Goal: Information Seeking & Learning: Find specific fact

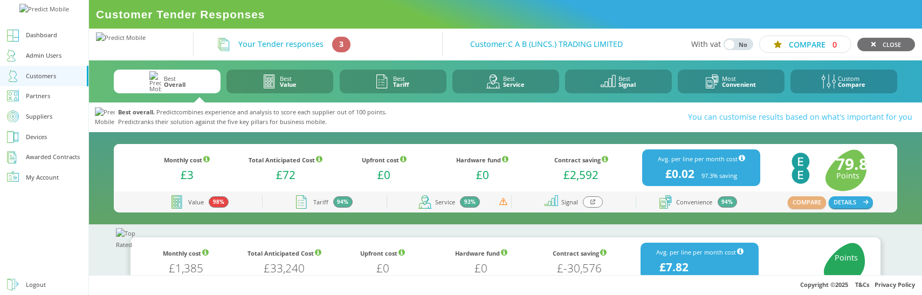
click at [592, 204] on icon at bounding box center [593, 202] width 5 height 5
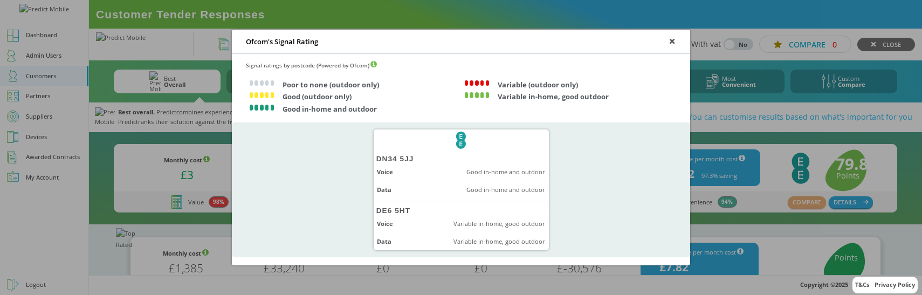
scroll to position [22, 0]
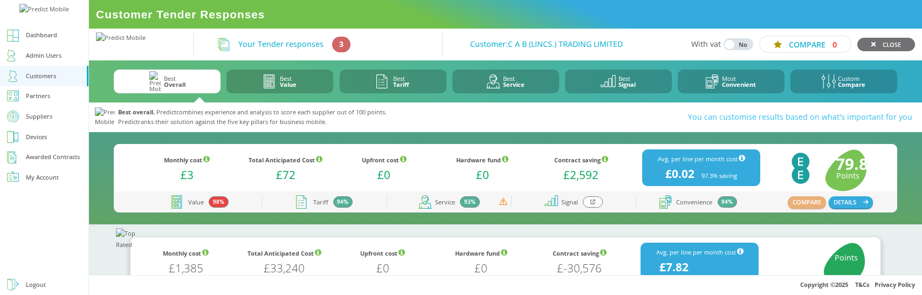
click at [599, 204] on div at bounding box center [592, 201] width 19 height 11
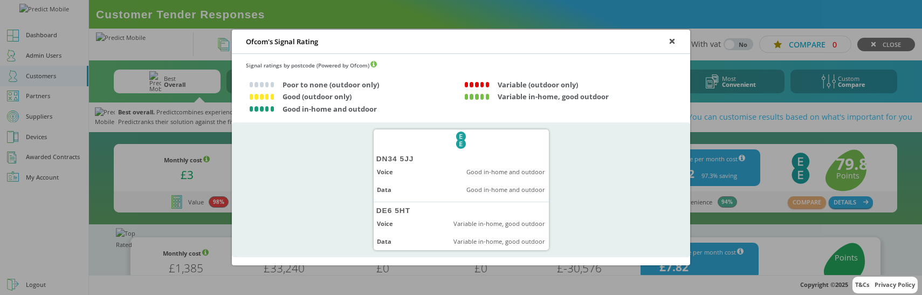
scroll to position [22, 0]
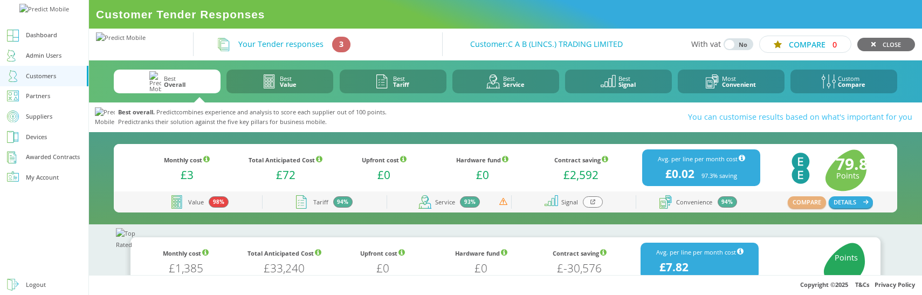
click at [594, 202] on icon at bounding box center [593, 202] width 5 height 6
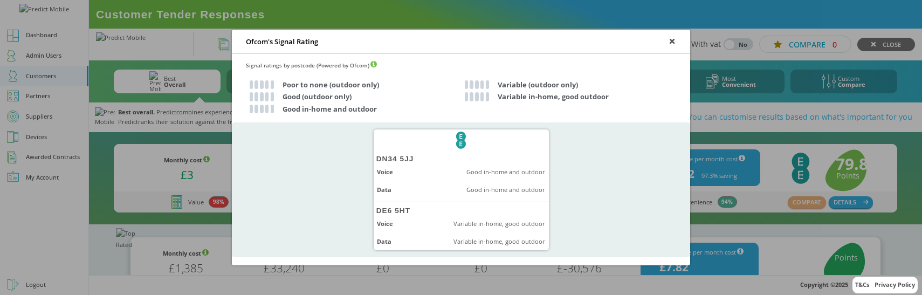
scroll to position [22, 0]
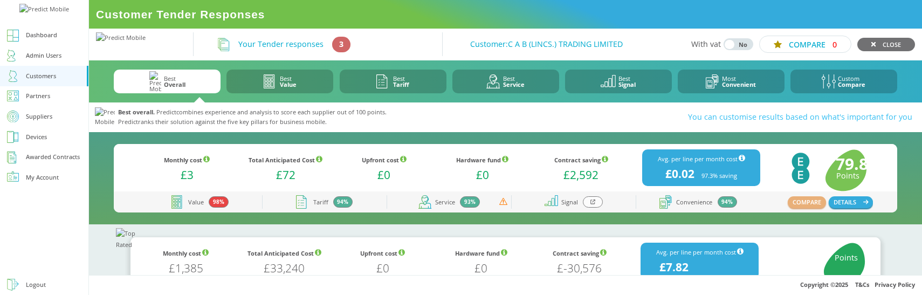
click at [591, 203] on icon at bounding box center [593, 202] width 5 height 5
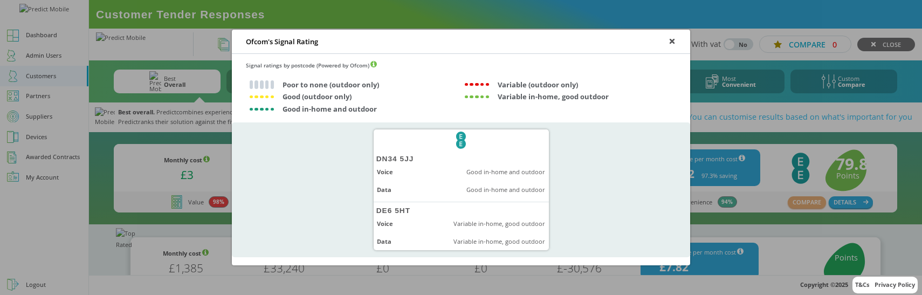
scroll to position [22, 0]
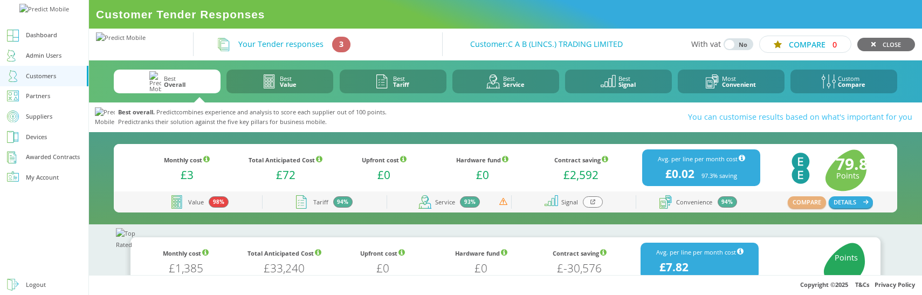
click at [591, 200] on icon at bounding box center [593, 202] width 5 height 5
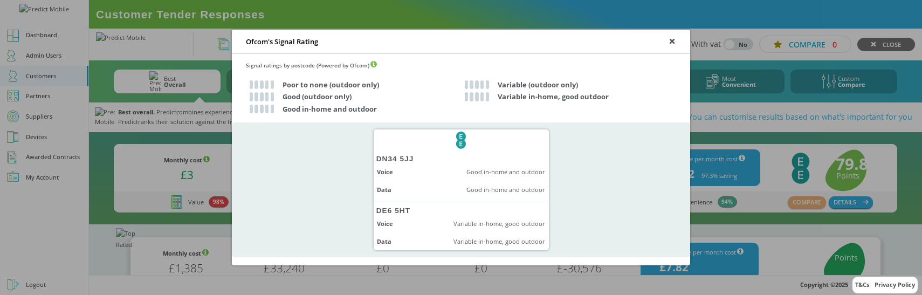
scroll to position [22, 0]
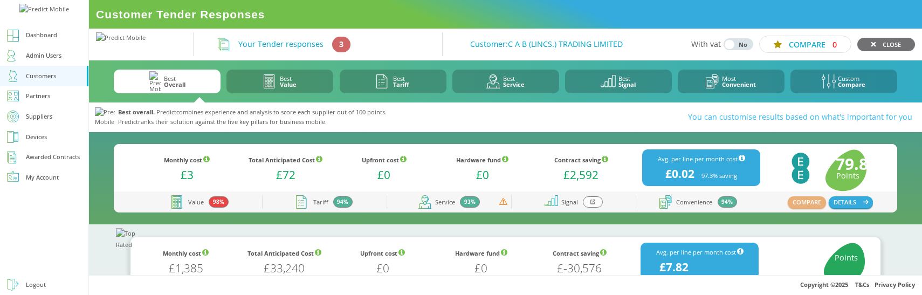
click at [594, 205] on div at bounding box center [592, 201] width 19 height 11
click at [594, 202] on icon at bounding box center [593, 202] width 5 height 6
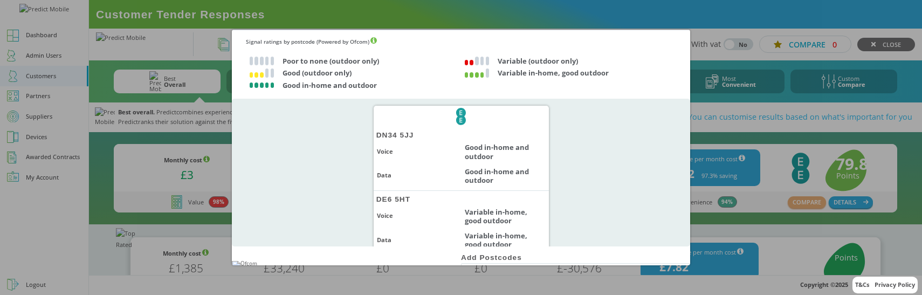
scroll to position [19, 0]
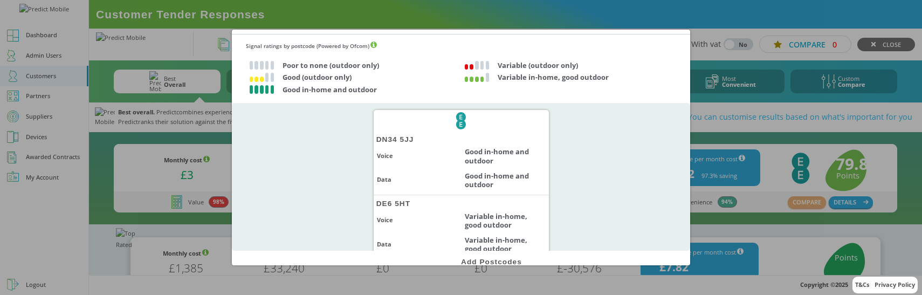
click at [307, 166] on div "EE Logo DN34 5JJ Voice Good in-home and outdoor Data Good in-home and outdoor D…" at bounding box center [461, 177] width 458 height 148
click at [306, 146] on div "EE Logo DN34 5JJ Voice Good in-home and outdoor Data Good in-home and outdoor D…" at bounding box center [461, 177] width 458 height 148
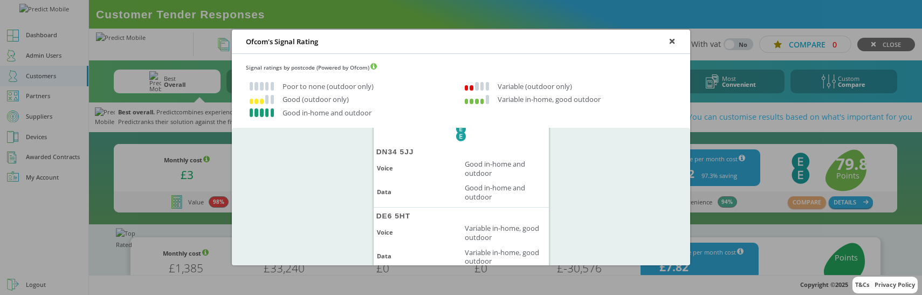
scroll to position [43, 0]
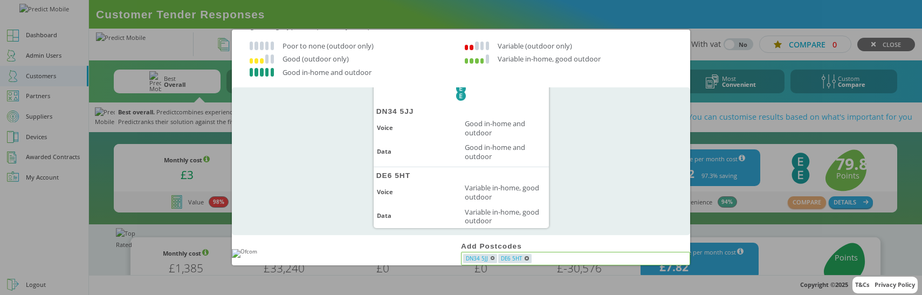
click at [552, 256] on input "text" at bounding box center [610, 259] width 156 height 10
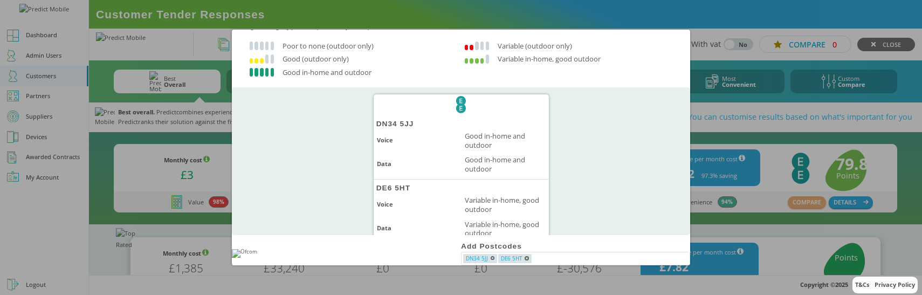
scroll to position [0, 0]
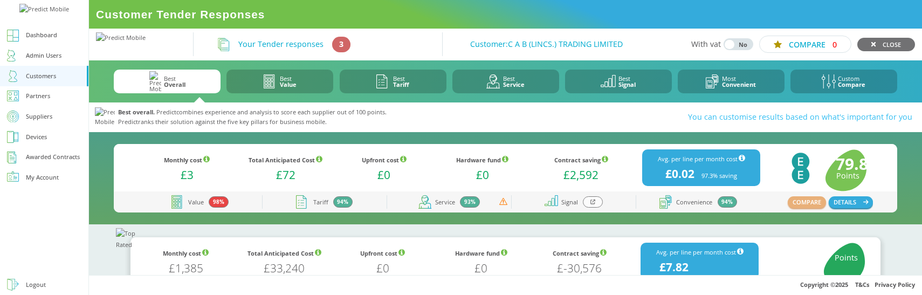
click at [598, 203] on div at bounding box center [592, 201] width 19 height 11
click at [602, 159] on icon at bounding box center [605, 159] width 6 height 6
click at [596, 203] on div at bounding box center [592, 201] width 19 height 11
click at [597, 204] on div at bounding box center [592, 201] width 19 height 11
click at [594, 202] on icon at bounding box center [593, 202] width 5 height 6
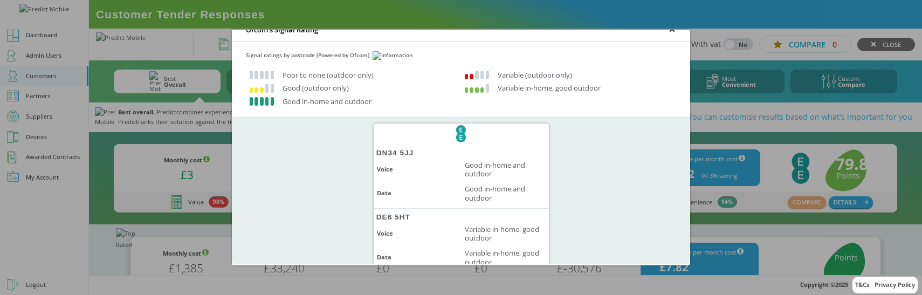
scroll to position [9, 0]
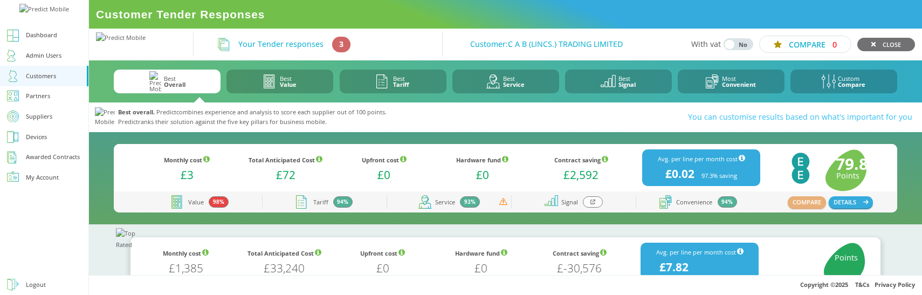
click at [591, 201] on icon at bounding box center [593, 202] width 5 height 5
click at [460, 104] on div "You can customise results based on what's important for you" at bounding box center [667, 117] width 490 height 30
click at [589, 204] on div at bounding box center [592, 201] width 19 height 11
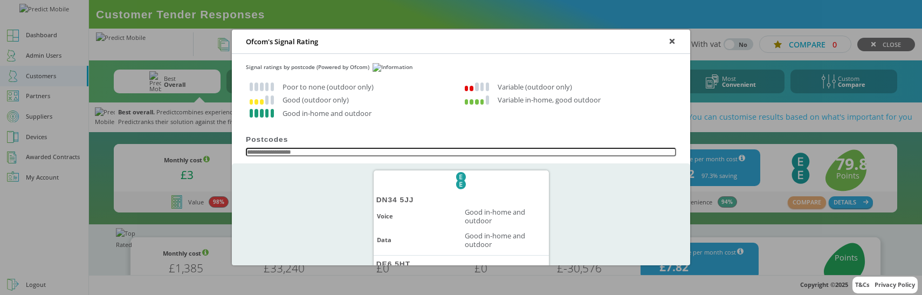
click at [358, 155] on input at bounding box center [461, 152] width 430 height 9
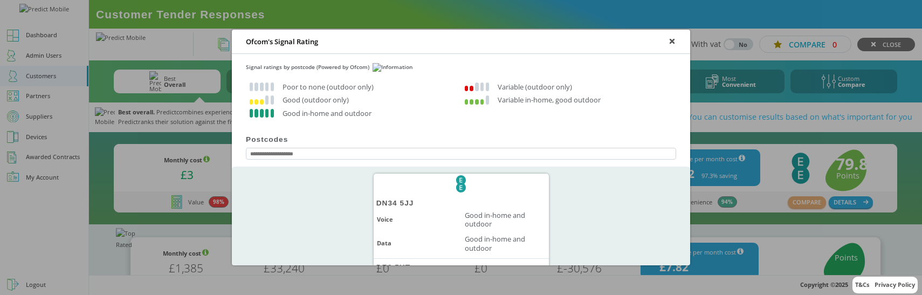
click at [308, 156] on input at bounding box center [461, 154] width 430 height 12
click at [302, 154] on input at bounding box center [461, 154] width 430 height 13
type input "*"
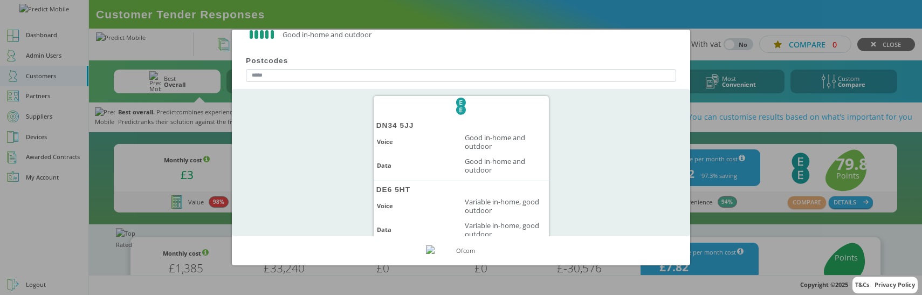
click at [388, 125] on div "DN34 5JJ" at bounding box center [461, 125] width 175 height 10
copy div "DN34 5JJ"
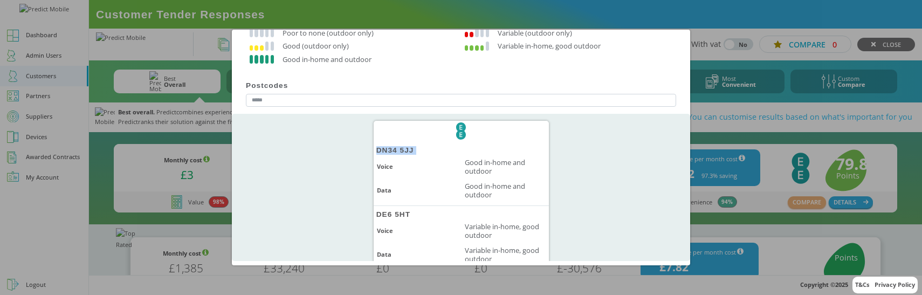
scroll to position [51, 0]
click at [333, 100] on input "*****" at bounding box center [461, 103] width 430 height 13
paste input "***"
type input "********"
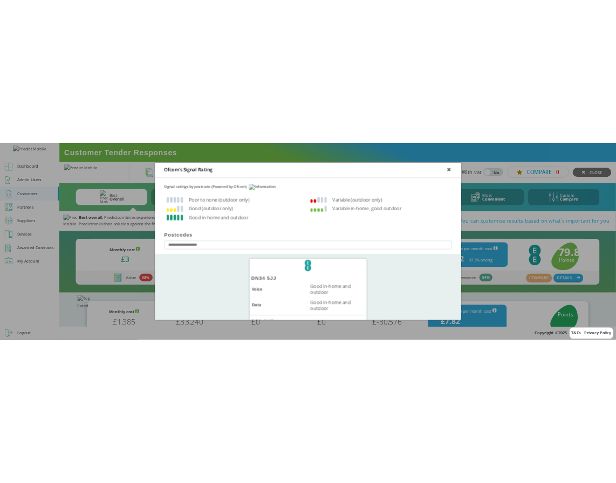
scroll to position [0, 0]
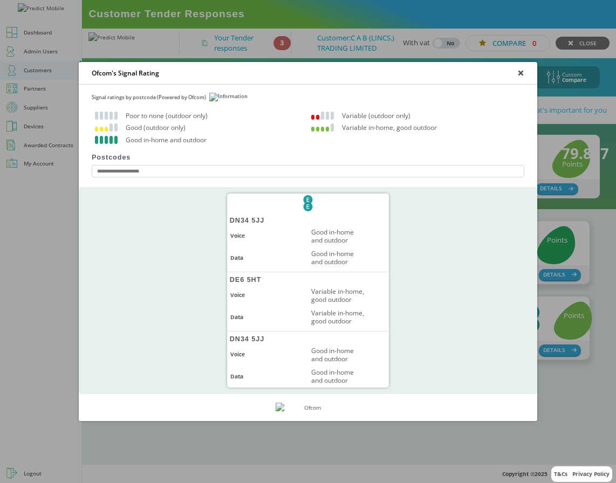
click at [301, 169] on input at bounding box center [308, 171] width 433 height 12
type input "********"
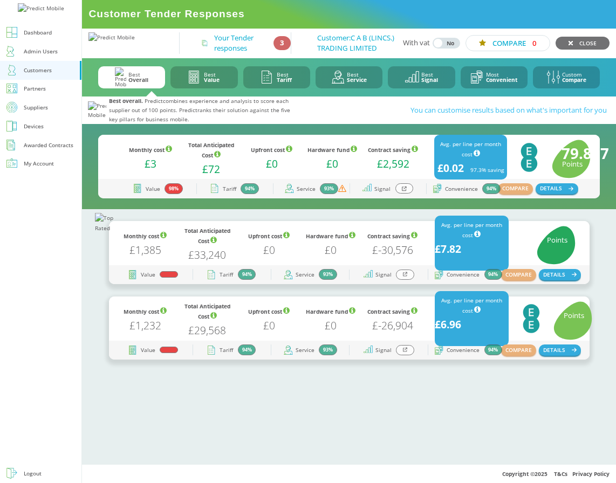
click at [406, 277] on icon at bounding box center [405, 274] width 5 height 5
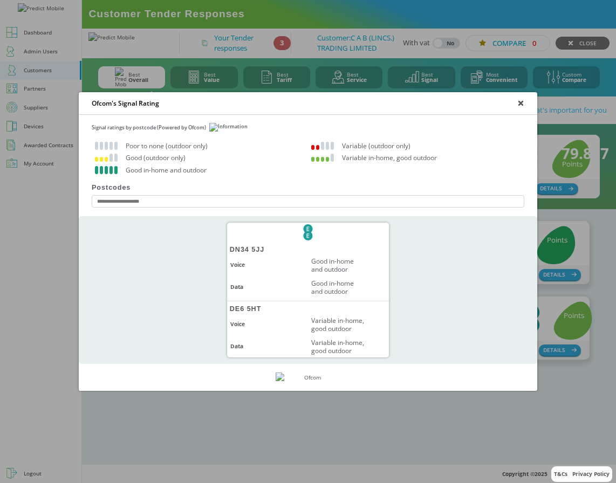
click at [519, 103] on icon at bounding box center [521, 103] width 4 height 4
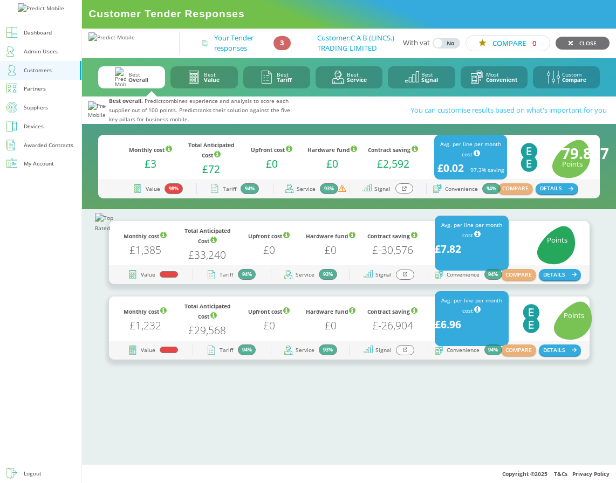
click at [407, 194] on div at bounding box center [404, 188] width 18 height 10
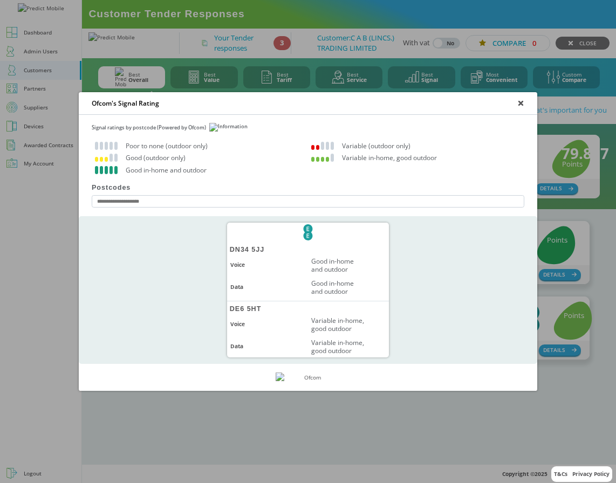
click at [245, 246] on div "DN34 5JJ" at bounding box center [308, 249] width 162 height 9
copy div "DN34 5JJ"
click at [216, 203] on input at bounding box center [308, 201] width 433 height 12
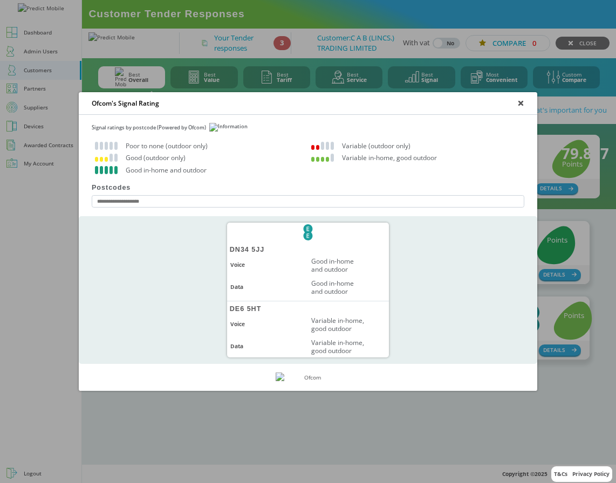
paste input "********"
type input "********"
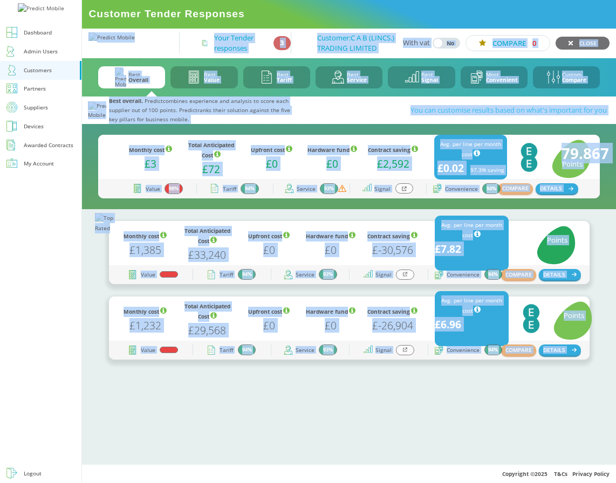
click at [403, 191] on icon at bounding box center [404, 188] width 5 height 5
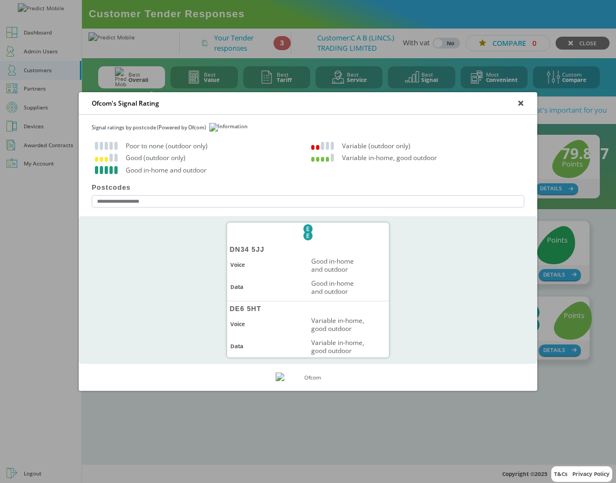
click at [236, 250] on div "DN34 5JJ" at bounding box center [308, 249] width 162 height 9
copy div "DN34 5JJ"
click at [196, 201] on input at bounding box center [308, 201] width 433 height 12
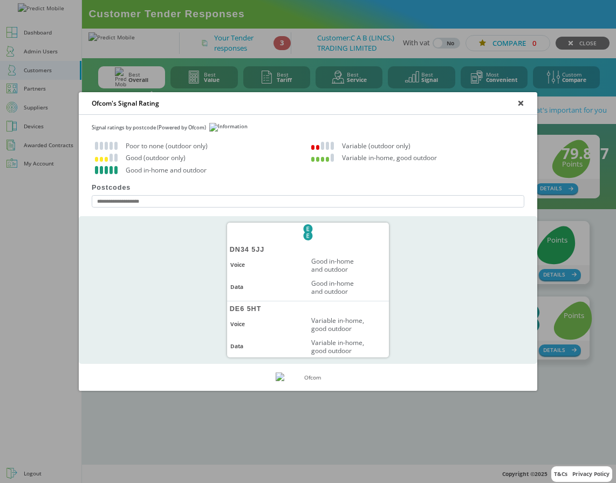
paste input "********"
type input "********"
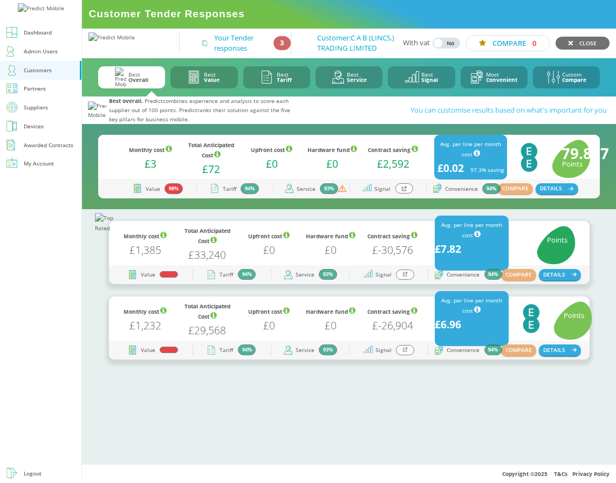
click at [406, 179] on div "Monthly cost £3 Total Anticipated Cost £72 Upfront cost £0 Hardware fund £0 Con…" at bounding box center [313, 157] width 387 height 44
click at [403, 191] on icon at bounding box center [404, 188] width 5 height 5
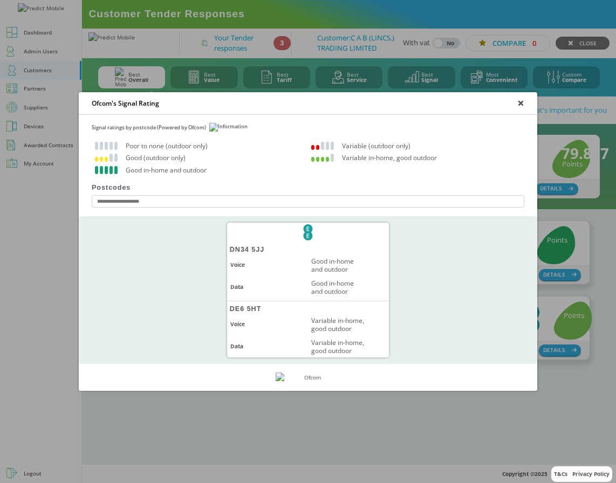
click at [241, 249] on div "DN34 5JJ" at bounding box center [308, 249] width 162 height 9
copy div "DN34 5JJ"
click at [212, 197] on input at bounding box center [308, 201] width 433 height 12
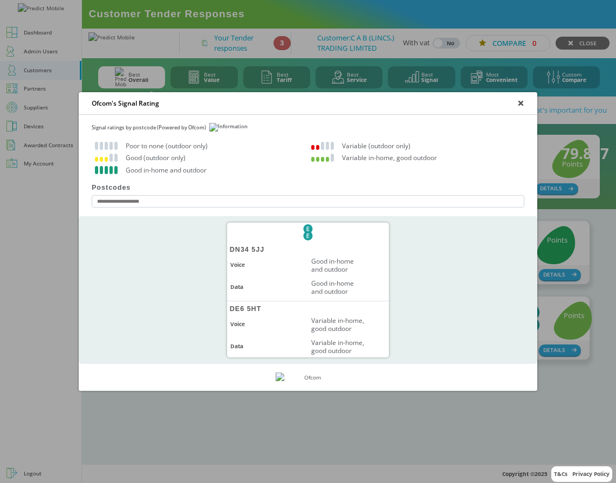
paste input "********"
type input "********"
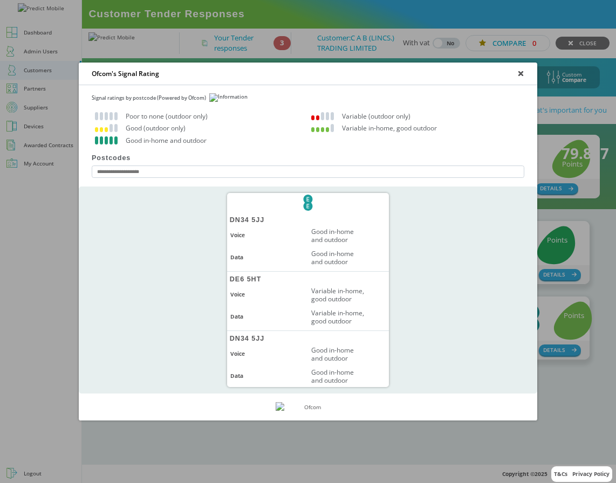
click at [153, 166] on input at bounding box center [308, 172] width 433 height 12
type input "********"
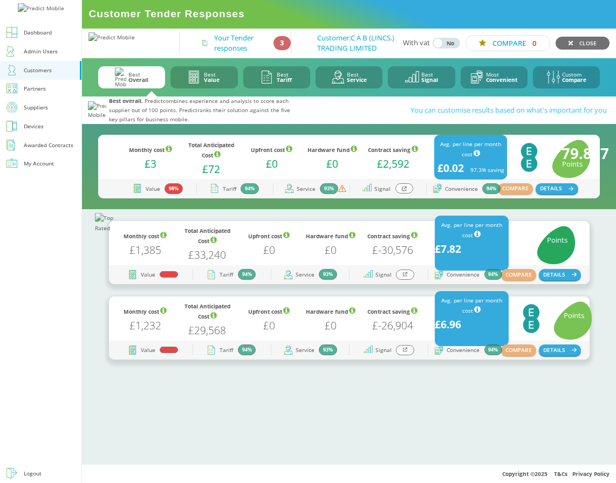
click at [400, 194] on div at bounding box center [404, 188] width 18 height 10
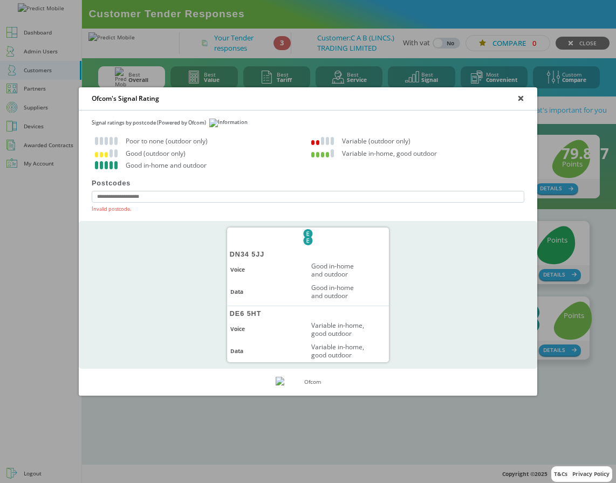
click at [180, 198] on input at bounding box center [308, 197] width 433 height 12
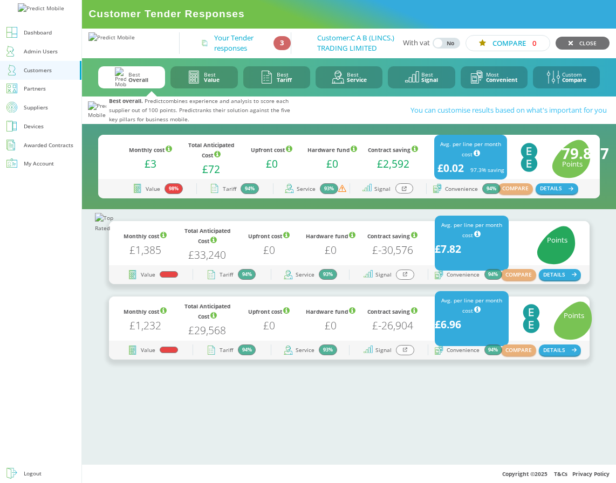
click at [407, 194] on div at bounding box center [404, 188] width 18 height 10
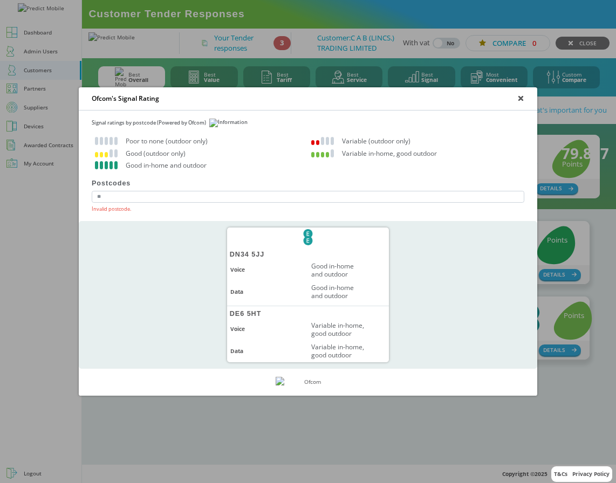
type input "***"
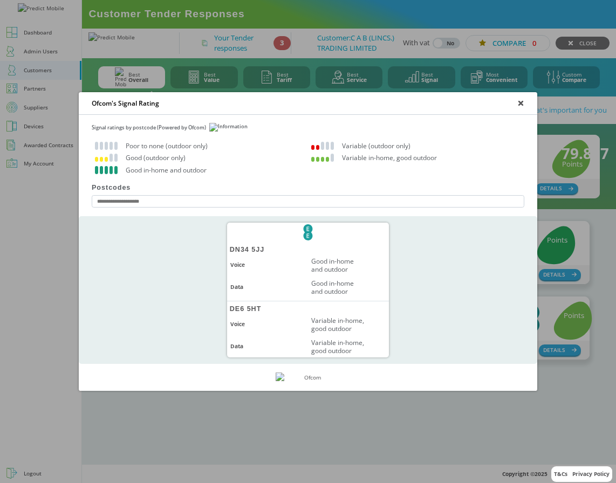
click at [519, 103] on icon at bounding box center [521, 103] width 4 height 4
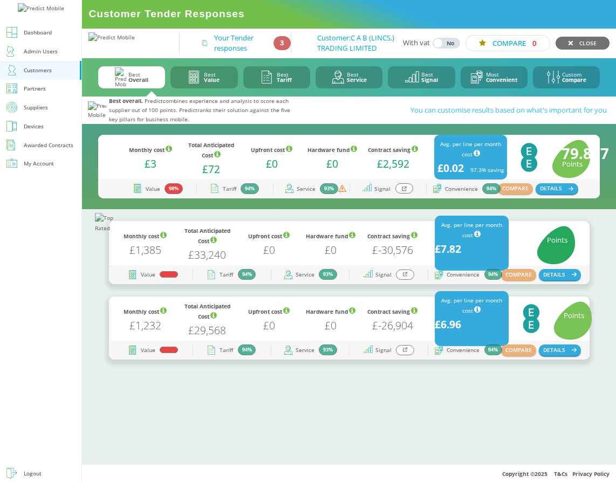
click at [406, 277] on icon at bounding box center [405, 274] width 5 height 5
click at [403, 191] on icon at bounding box center [404, 188] width 5 height 5
click at [406, 191] on icon at bounding box center [404, 188] width 5 height 5
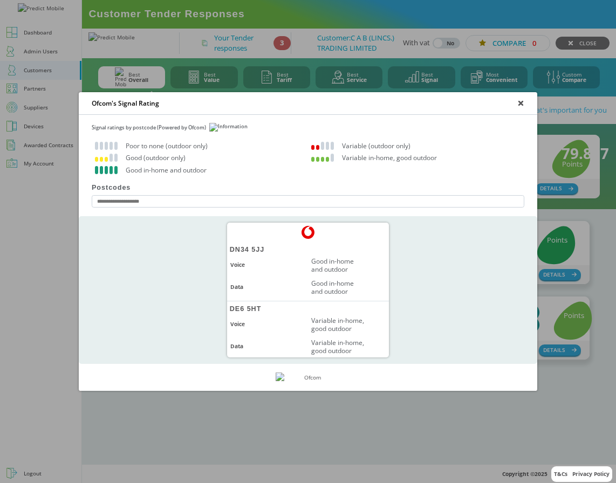
click at [168, 255] on div "Vodafone Logo DN34 5JJ Voice Good in-home and outdoor Data Good in-home and out…" at bounding box center [308, 290] width 458 height 148
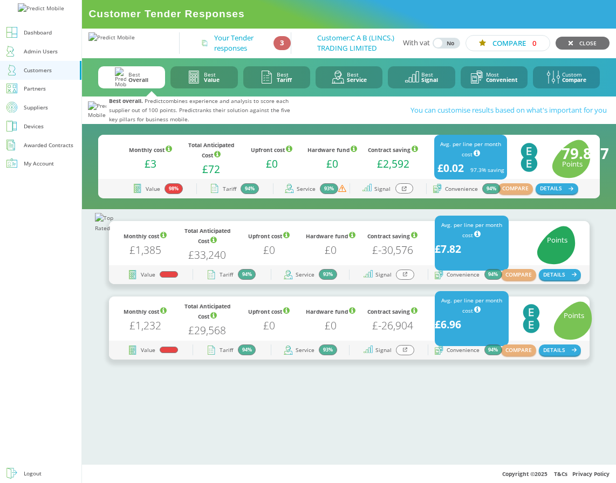
click at [403, 191] on icon at bounding box center [404, 188] width 5 height 5
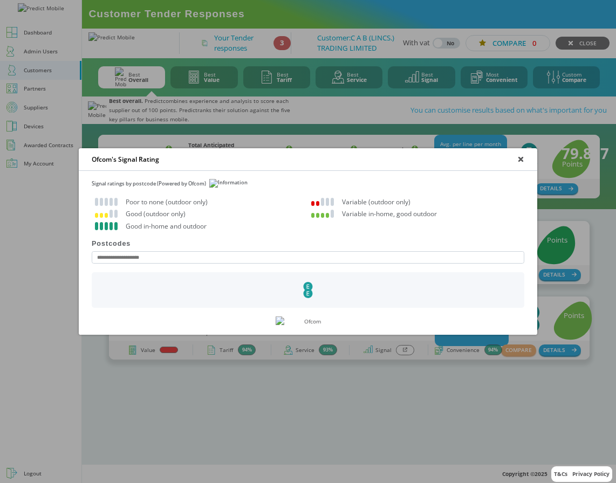
click at [522, 161] on icon at bounding box center [521, 159] width 4 height 4
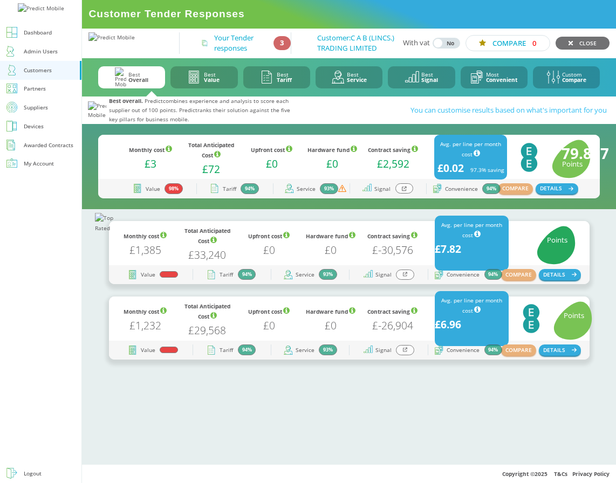
click at [402, 191] on icon at bounding box center [404, 188] width 5 height 5
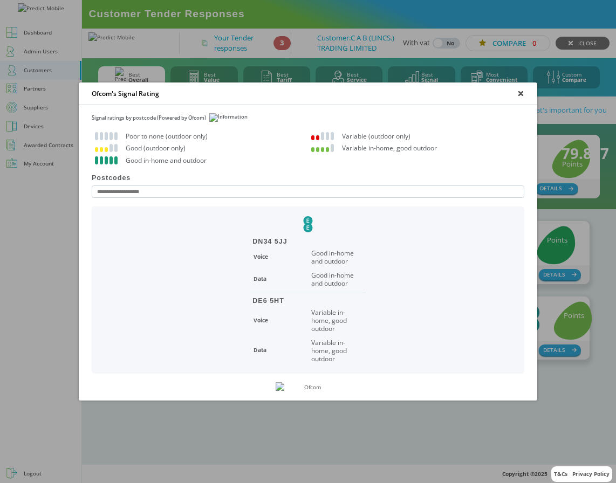
scroll to position [11, 0]
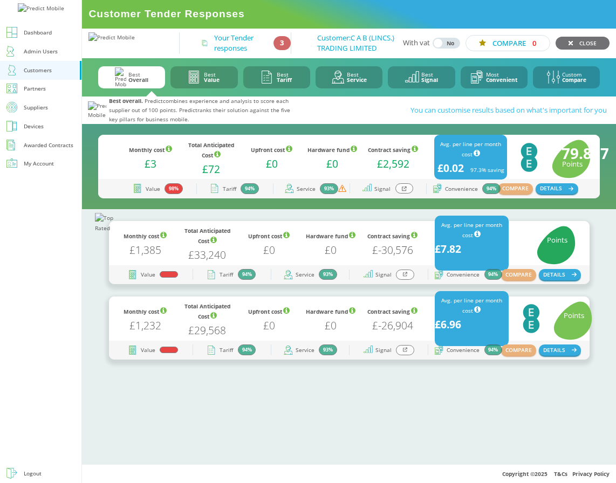
click at [407, 194] on div at bounding box center [404, 188] width 18 height 10
click at [399, 194] on div at bounding box center [404, 188] width 18 height 10
click at [404, 191] on icon at bounding box center [404, 188] width 5 height 5
click at [406, 191] on icon at bounding box center [404, 188] width 5 height 5
click at [407, 194] on div at bounding box center [404, 188] width 18 height 10
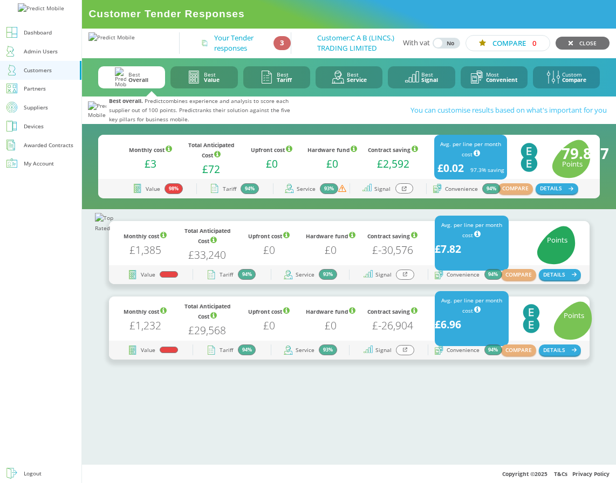
click at [402, 194] on div at bounding box center [404, 188] width 18 height 10
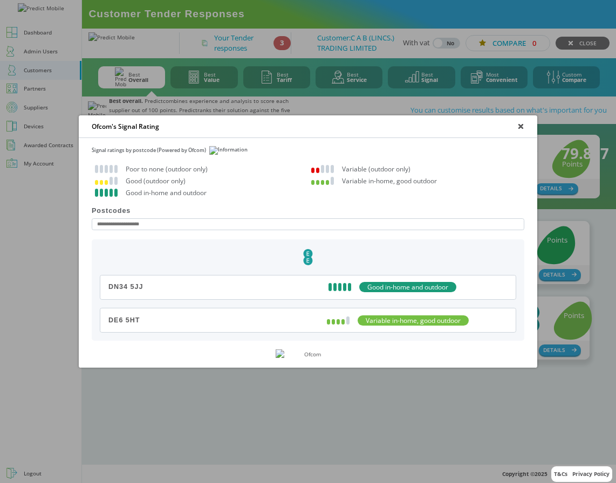
click at [522, 125] on icon at bounding box center [520, 126] width 5 height 5
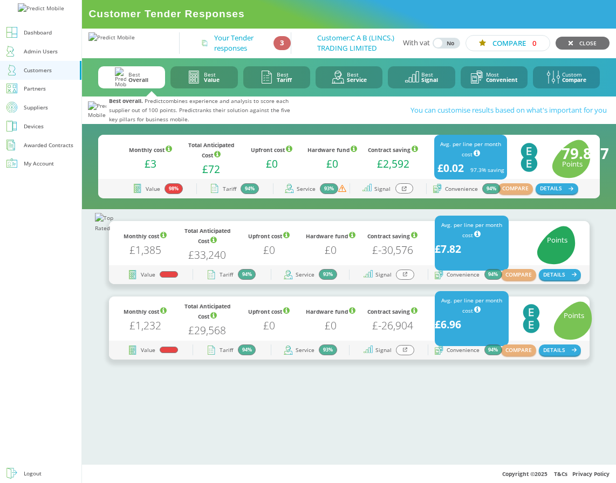
click at [407, 194] on div at bounding box center [404, 188] width 18 height 10
click at [400, 194] on div at bounding box center [404, 188] width 18 height 10
click at [404, 191] on icon at bounding box center [404, 188] width 5 height 5
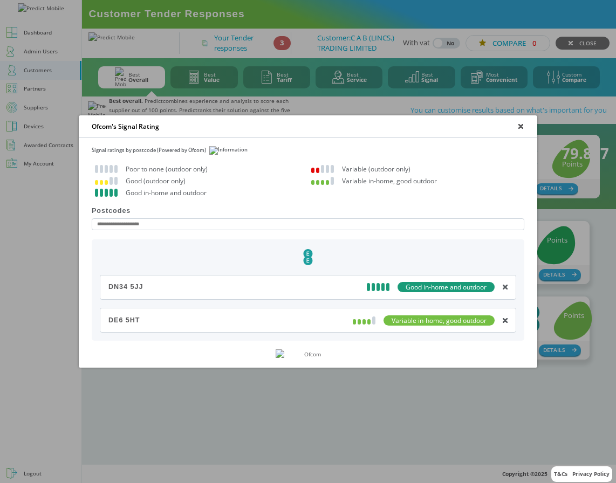
click at [506, 287] on icon at bounding box center [505, 287] width 4 height 4
click at [505, 287] on icon at bounding box center [505, 287] width 4 height 4
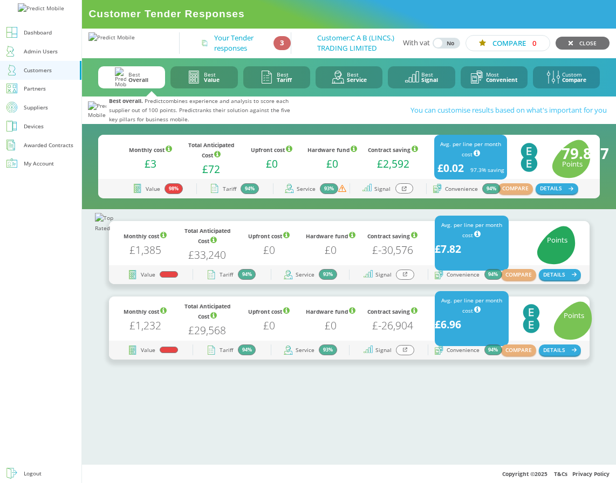
click at [402, 191] on icon at bounding box center [404, 188] width 5 height 5
click at [405, 191] on icon at bounding box center [404, 188] width 5 height 5
click at [402, 191] on icon at bounding box center [404, 188] width 5 height 5
click at [405, 191] on icon at bounding box center [404, 188] width 5 height 5
click at [404, 191] on icon at bounding box center [404, 188] width 5 height 5
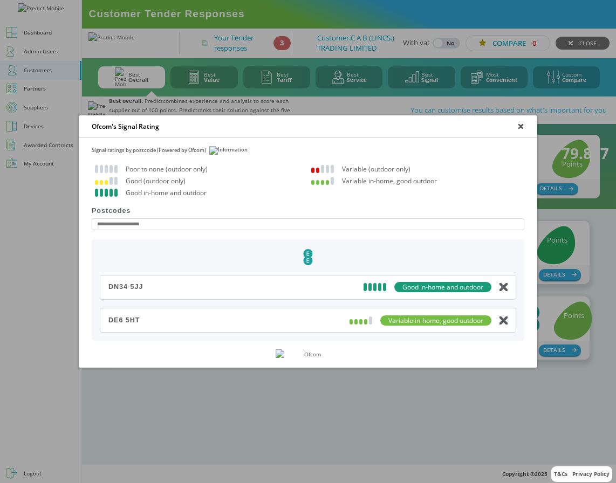
drag, startPoint x: 505, startPoint y: 288, endPoint x: 494, endPoint y: 3, distance: 285.0
click div "Ofcom's Signal Rating Signal ratings by postcode (Powered by Ofcom) Poor to non…" at bounding box center [308, 241] width 616 height 483
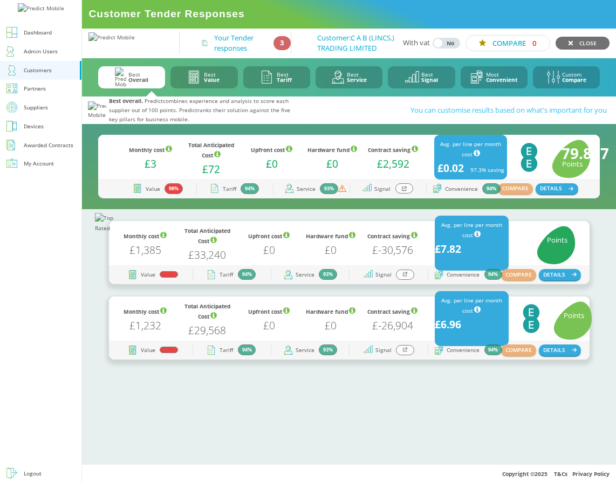
click at [405, 191] on icon at bounding box center [404, 188] width 5 height 5
click at [407, 192] on div at bounding box center [404, 188] width 18 height 10
click at [400, 194] on div at bounding box center [404, 188] width 18 height 10
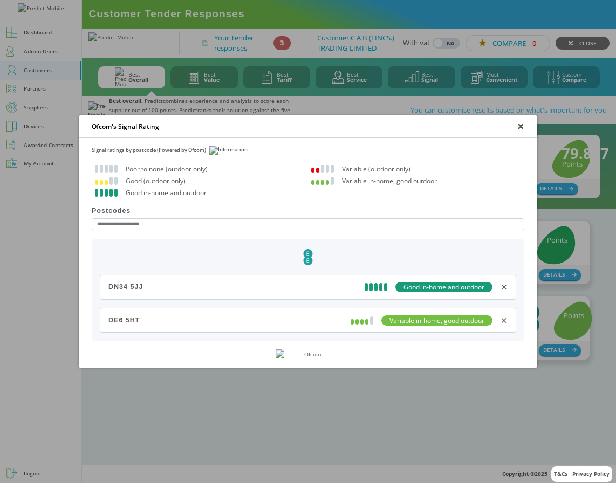
click at [504, 288] on div "✕" at bounding box center [503, 287] width 7 height 10
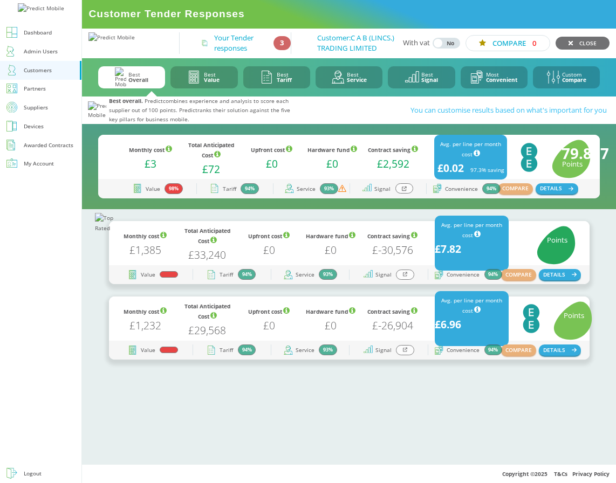
click at [399, 194] on div at bounding box center [404, 188] width 18 height 10
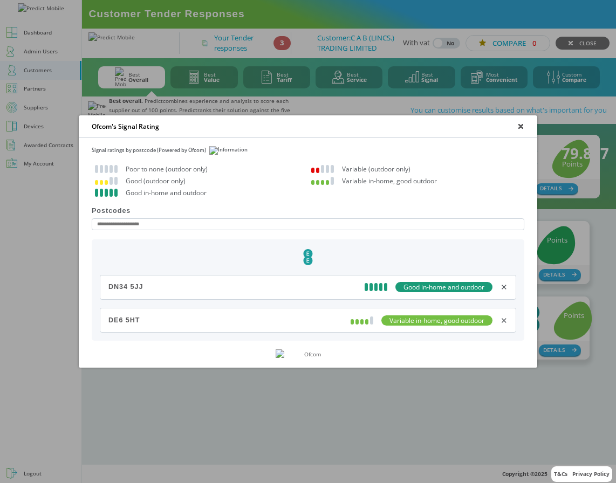
click at [505, 287] on div "✕" at bounding box center [503, 287] width 7 height 10
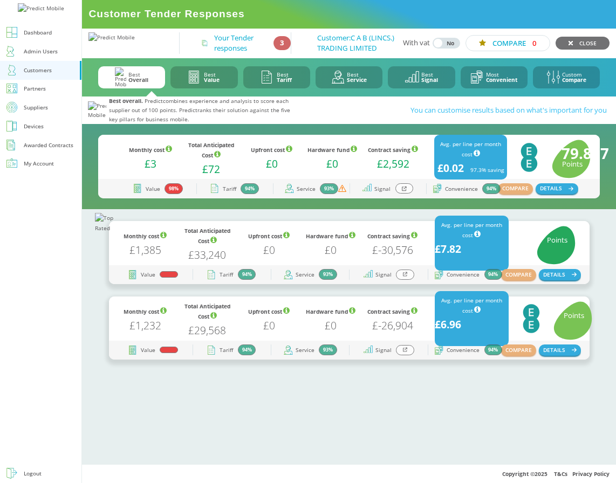
click at [404, 191] on icon at bounding box center [404, 188] width 5 height 5
click at [402, 191] on icon at bounding box center [404, 188] width 5 height 5
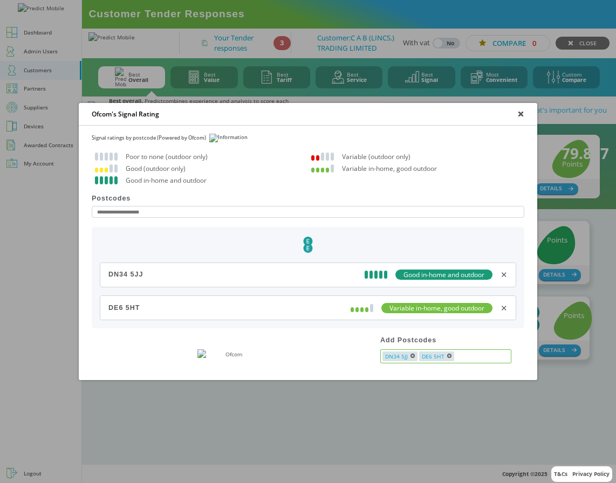
click at [457, 356] on input "text" at bounding box center [482, 357] width 55 height 10
type input "*"
click at [117, 276] on div "DN34 5JJ" at bounding box center [125, 275] width 35 height 8
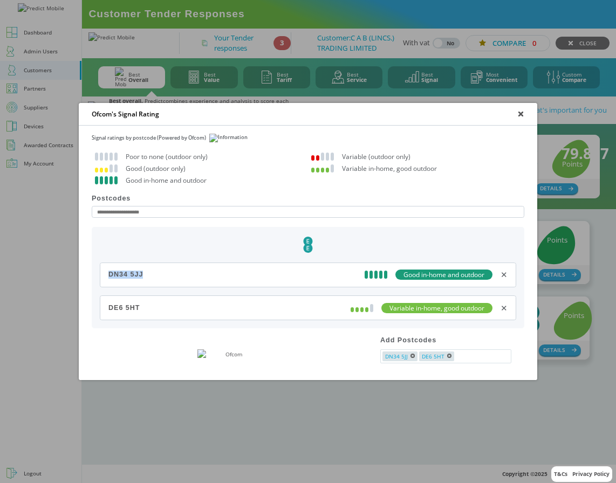
copy div "DN34 5JJ"
click at [472, 361] on div "DN34 5JJ DE6 5HT" at bounding box center [445, 356] width 131 height 14
click at [472, 358] on input "text" at bounding box center [482, 357] width 55 height 10
click at [519, 112] on icon at bounding box center [521, 114] width 4 height 4
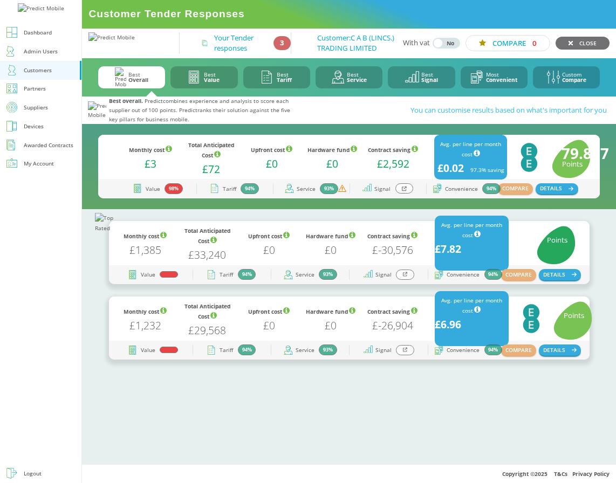
click at [403, 191] on icon at bounding box center [404, 188] width 5 height 5
click at [405, 191] on icon at bounding box center [404, 188] width 5 height 5
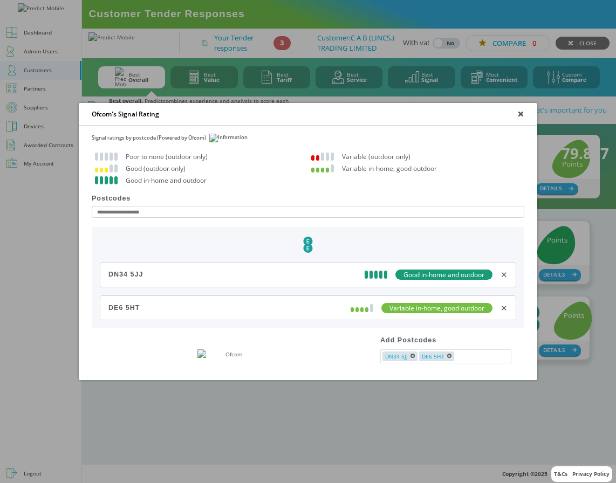
click at [519, 115] on icon at bounding box center [521, 114] width 4 height 4
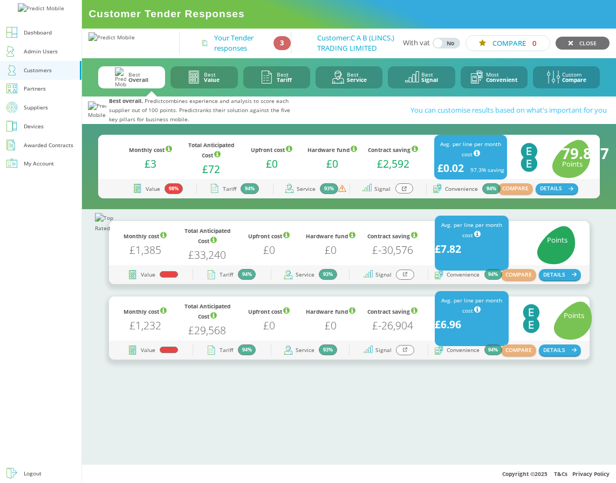
click at [404, 194] on div at bounding box center [404, 188] width 18 height 10
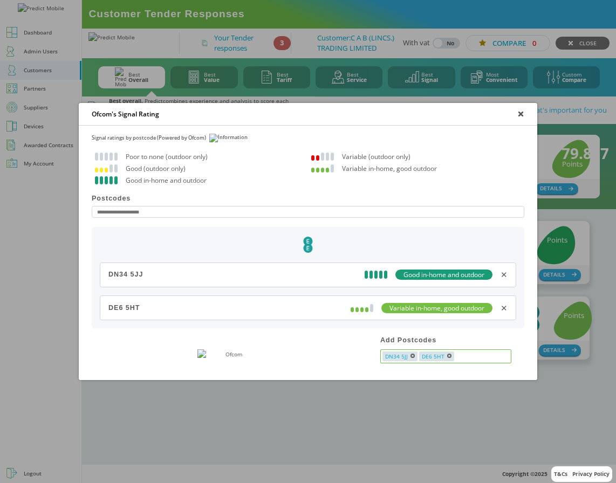
click at [478, 361] on input "text" at bounding box center [482, 357] width 55 height 10
type input "********"
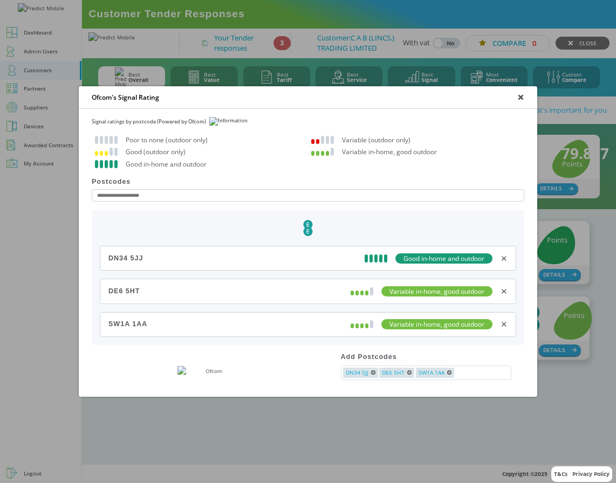
click at [518, 94] on div at bounding box center [521, 98] width 8 height 8
click at [520, 97] on icon at bounding box center [521, 97] width 4 height 4
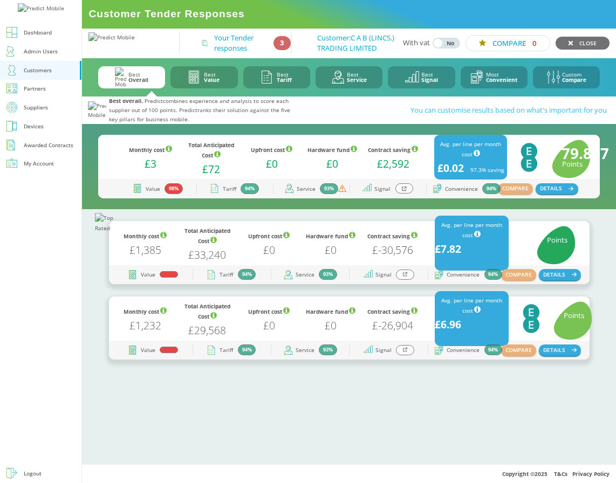
click at [404, 191] on icon at bounding box center [404, 188] width 5 height 5
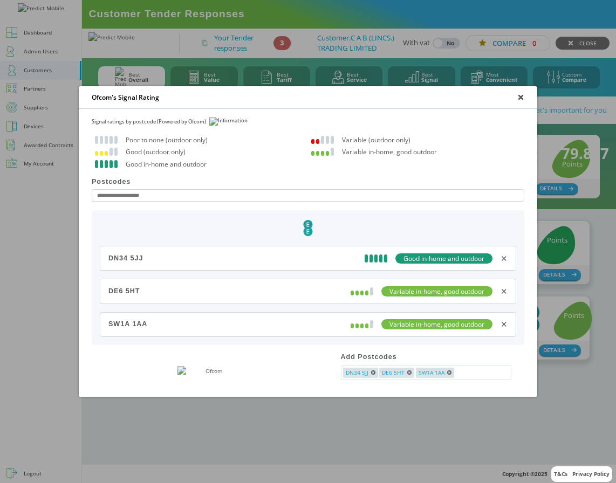
click at [519, 95] on icon at bounding box center [521, 97] width 4 height 4
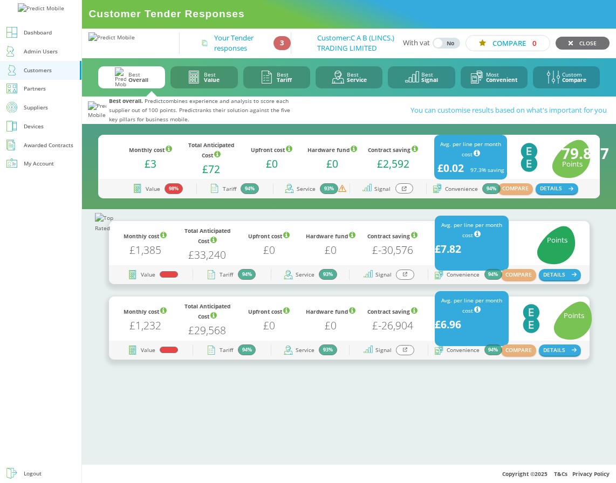
click at [400, 194] on div at bounding box center [404, 188] width 18 height 10
click at [408, 194] on div at bounding box center [404, 188] width 18 height 10
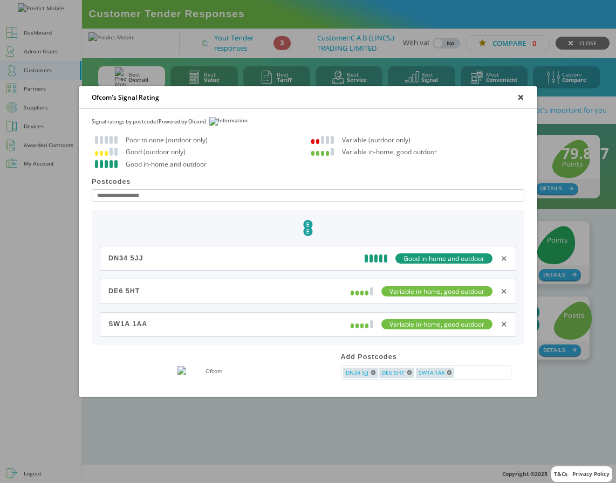
click at [518, 97] on icon at bounding box center [520, 97] width 5 height 5
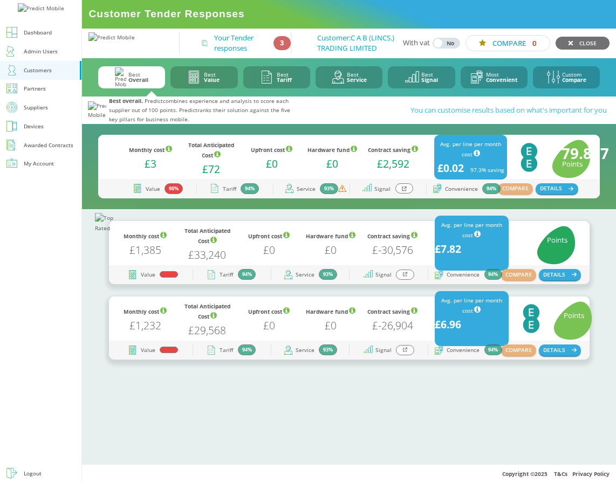
click at [406, 191] on icon at bounding box center [404, 188] width 5 height 5
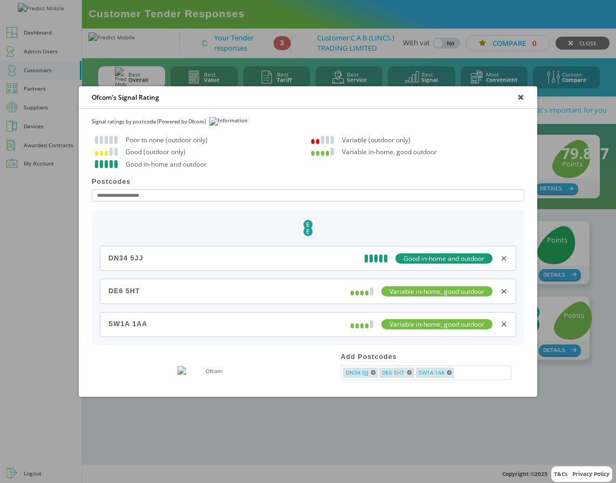
click at [222, 195] on input at bounding box center [308, 195] width 433 height 12
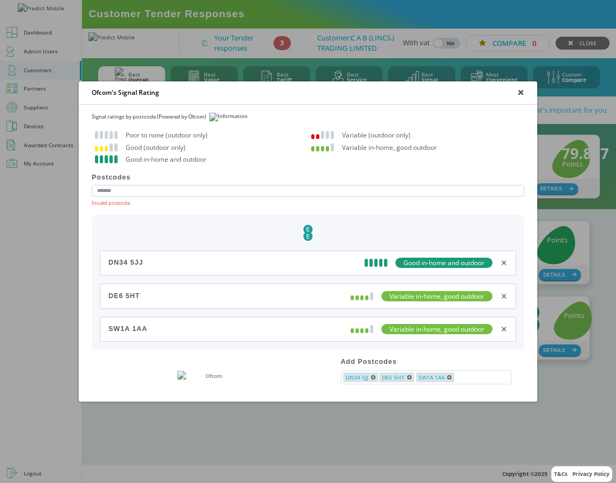
type input "********"
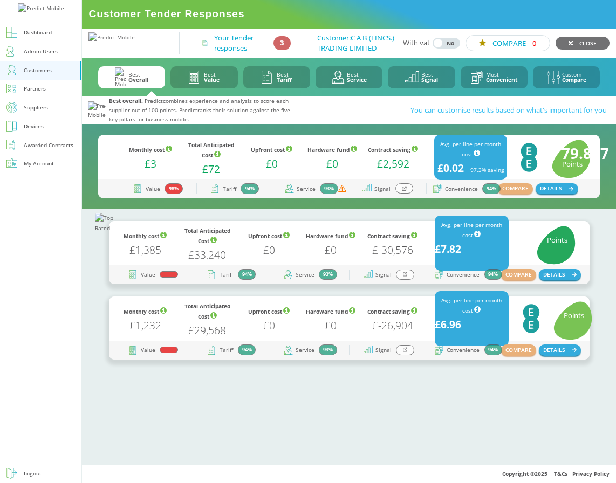
click at [402, 194] on div at bounding box center [404, 188] width 18 height 10
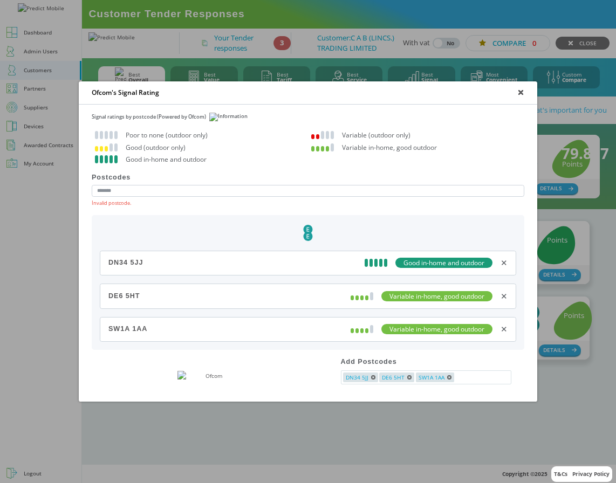
type input "*******"
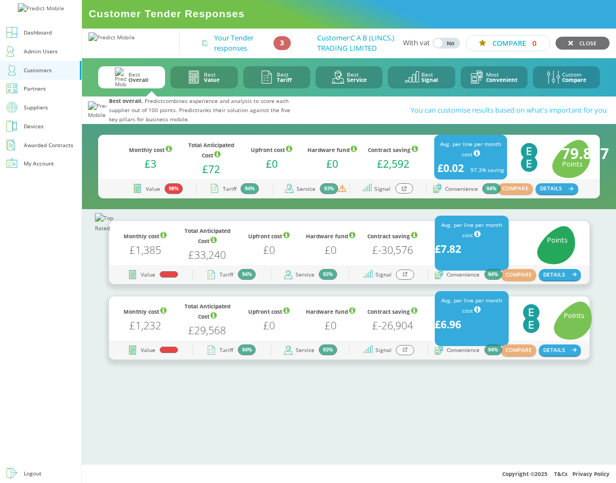
click at [404, 191] on icon at bounding box center [404, 188] width 5 height 5
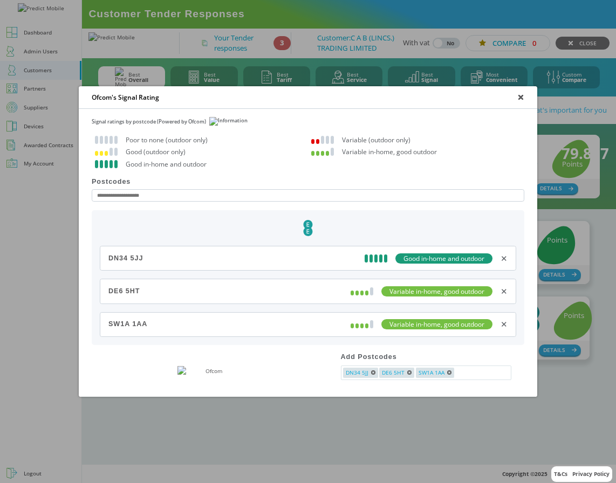
click at [207, 194] on input at bounding box center [308, 195] width 433 height 12
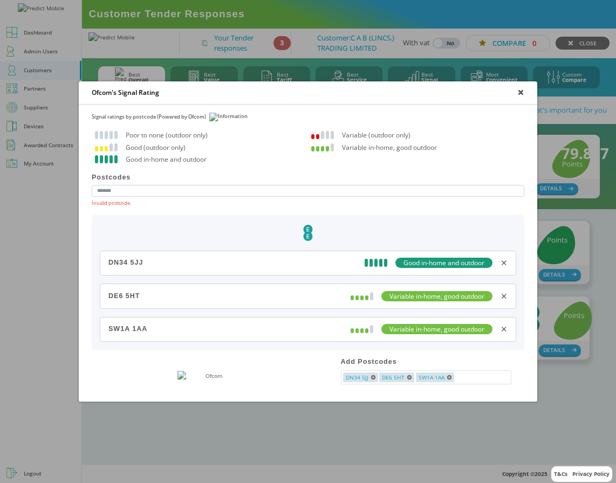
type input "********"
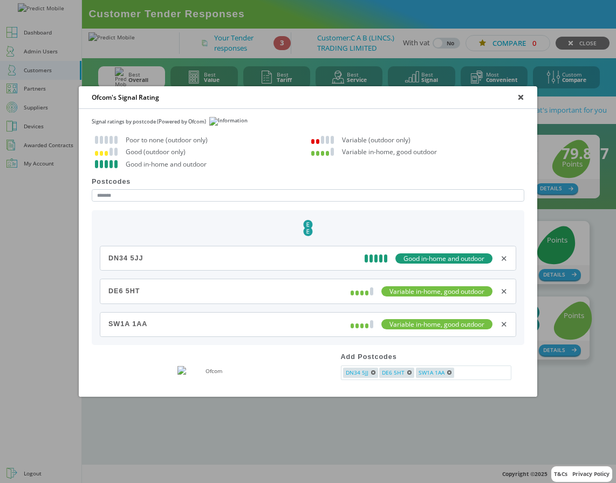
type input "********"
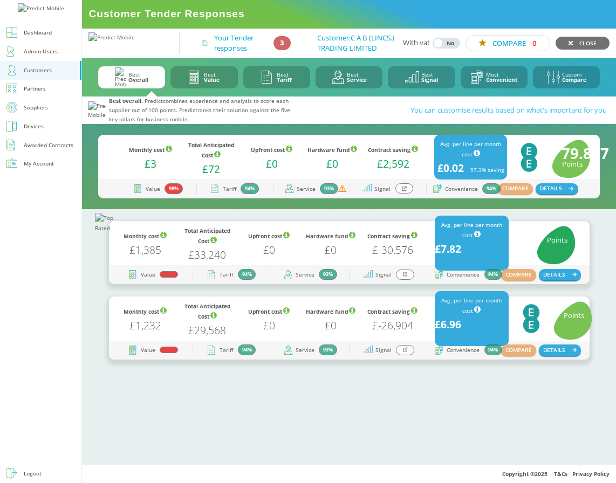
click at [402, 191] on icon at bounding box center [404, 188] width 5 height 5
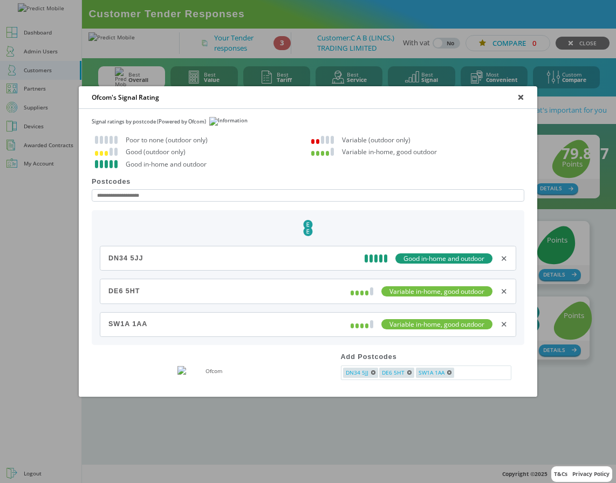
click at [504, 325] on div "✕" at bounding box center [503, 324] width 7 height 10
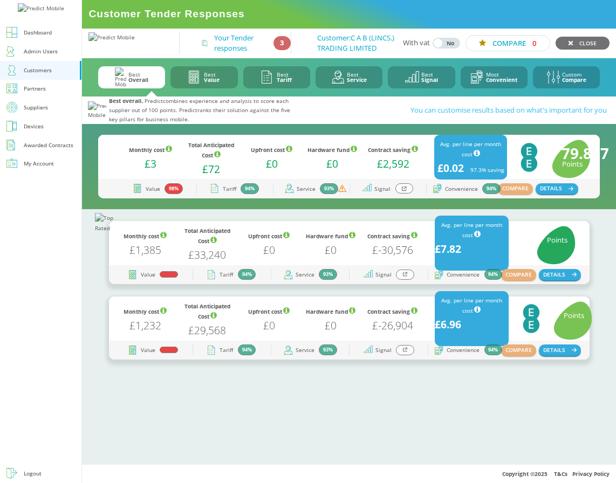
click at [403, 191] on icon at bounding box center [404, 188] width 5 height 5
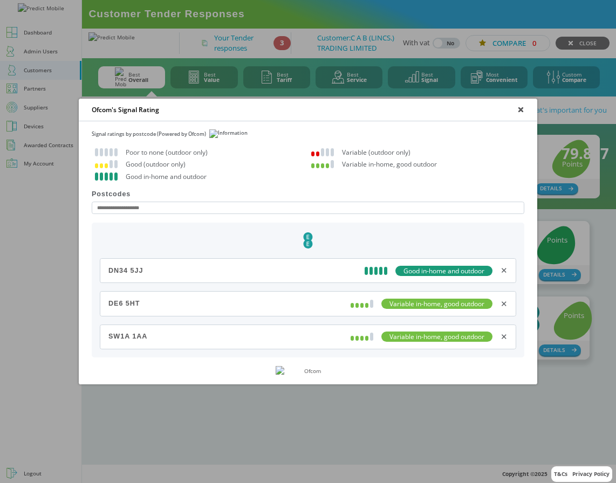
click at [122, 333] on div "SW1A 1AA" at bounding box center [127, 337] width 39 height 8
copy div "SW1A 1AA"
click at [506, 337] on div "✕" at bounding box center [503, 337] width 7 height 10
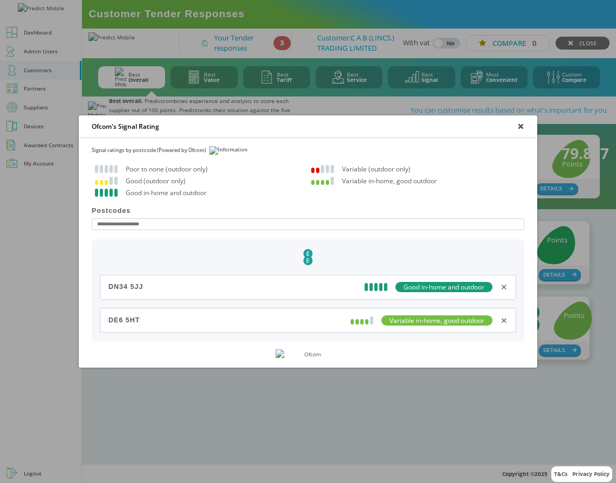
click at [520, 126] on icon at bounding box center [521, 127] width 4 height 4
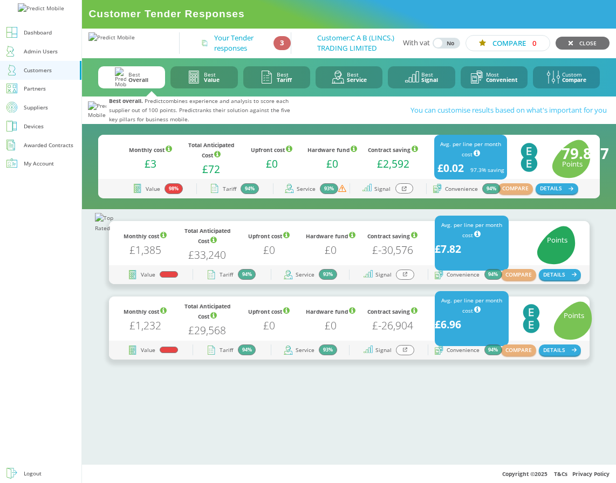
click at [403, 191] on icon at bounding box center [404, 188] width 5 height 5
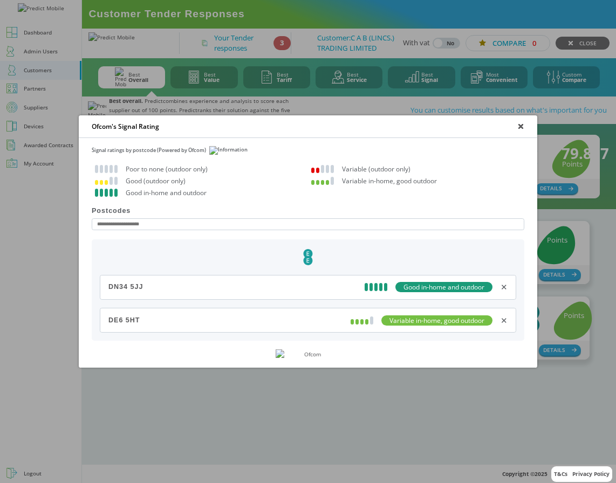
type input "********"
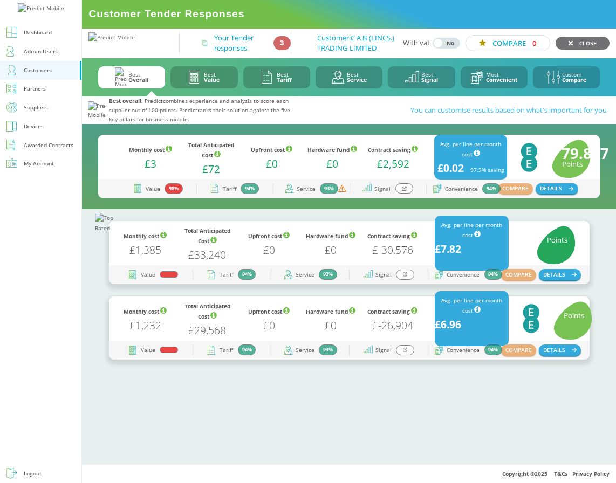
click at [406, 194] on div at bounding box center [404, 188] width 18 height 10
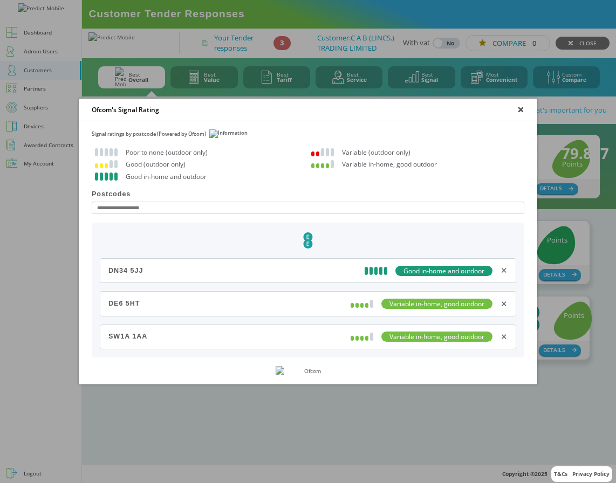
click at [503, 337] on div "✕" at bounding box center [503, 337] width 7 height 10
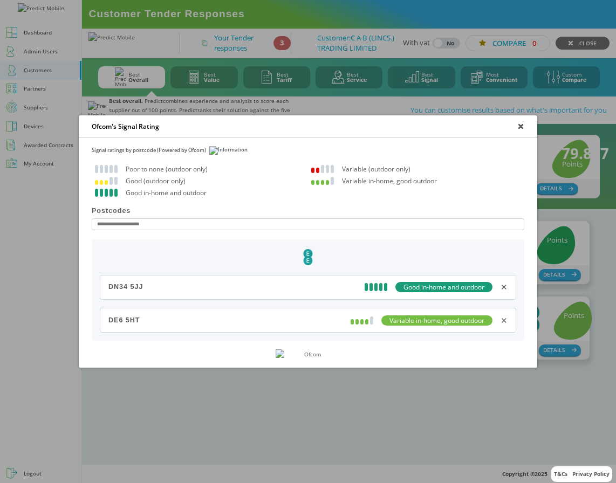
click at [249, 222] on input at bounding box center [308, 224] width 433 height 12
type input "*******"
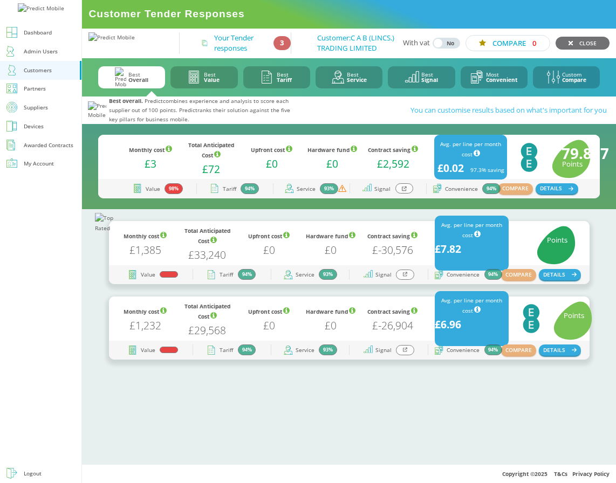
click at [409, 194] on div at bounding box center [404, 188] width 18 height 10
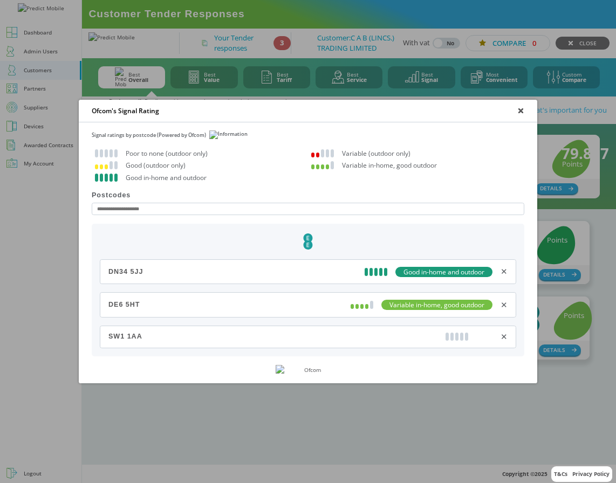
click at [465, 336] on div at bounding box center [466, 337] width 3 height 8
click at [121, 338] on div "SW1 1AA" at bounding box center [125, 337] width 34 height 8
copy div "SW1 1AA"
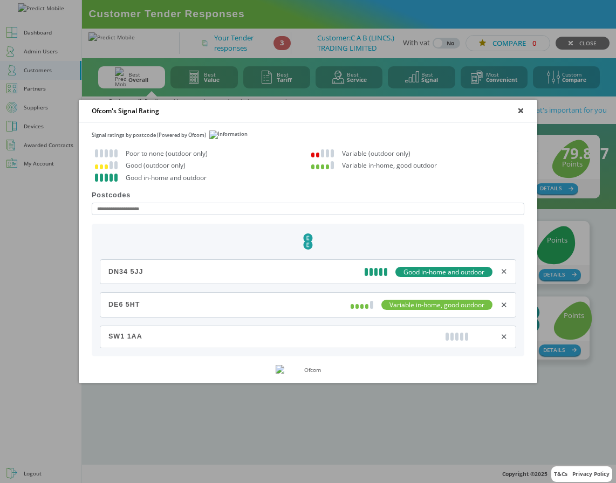
click at [506, 337] on div "✕" at bounding box center [503, 337] width 7 height 10
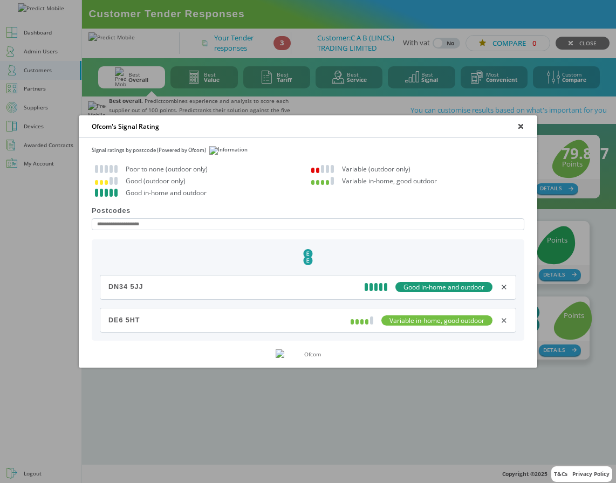
click at [322, 225] on input at bounding box center [308, 224] width 433 height 12
paste input "*******"
type input "*******"
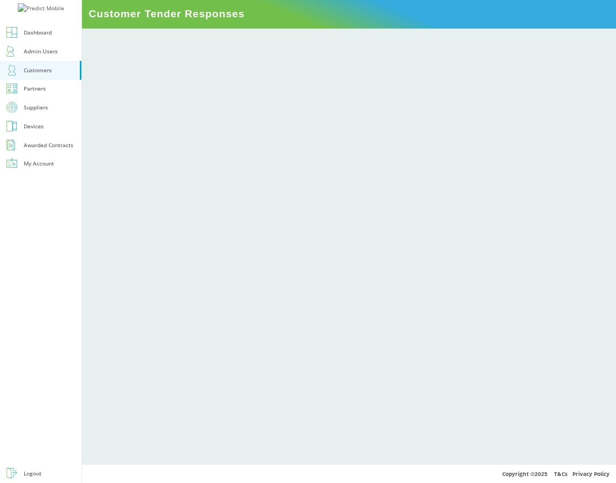
click at [406, 200] on div at bounding box center [348, 137] width 521 height 210
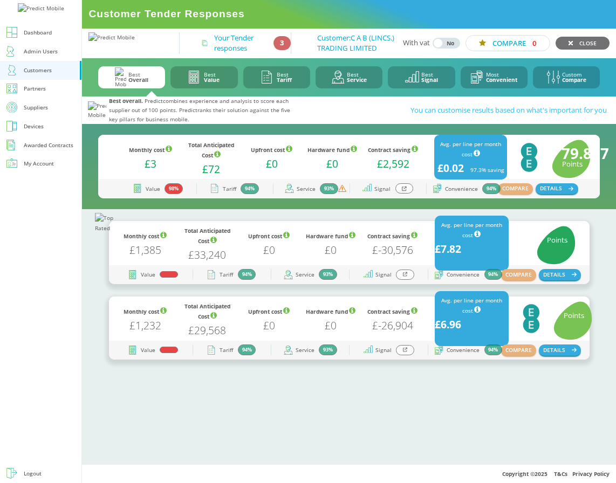
click at [406, 191] on icon at bounding box center [404, 188] width 5 height 5
click at [402, 191] on icon at bounding box center [404, 188] width 5 height 5
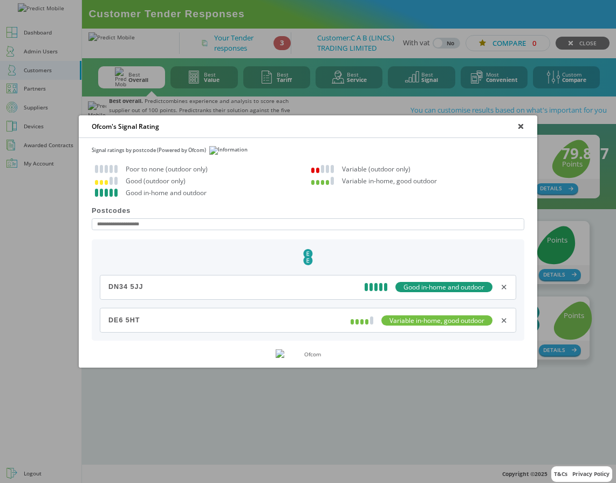
click at [189, 227] on input at bounding box center [308, 224] width 433 height 12
type input "********"
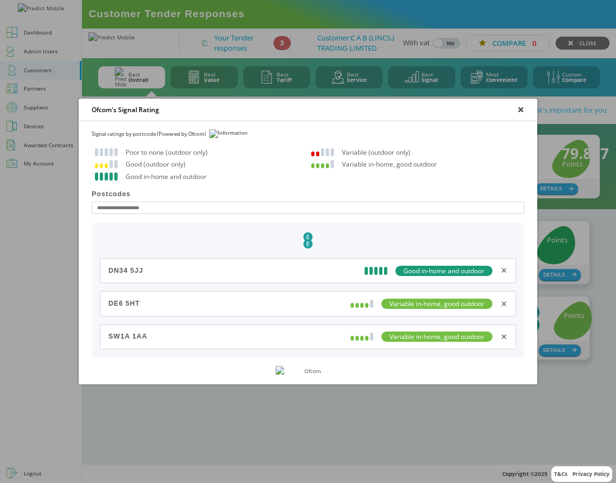
click at [502, 334] on div "✕" at bounding box center [503, 337] width 7 height 10
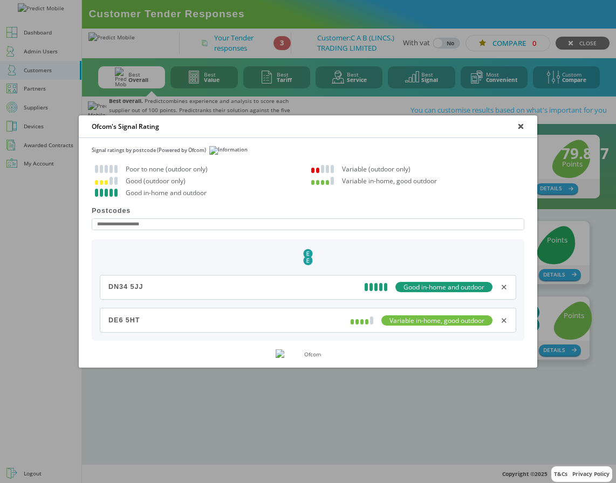
click at [157, 221] on input at bounding box center [308, 224] width 433 height 12
type input "********"
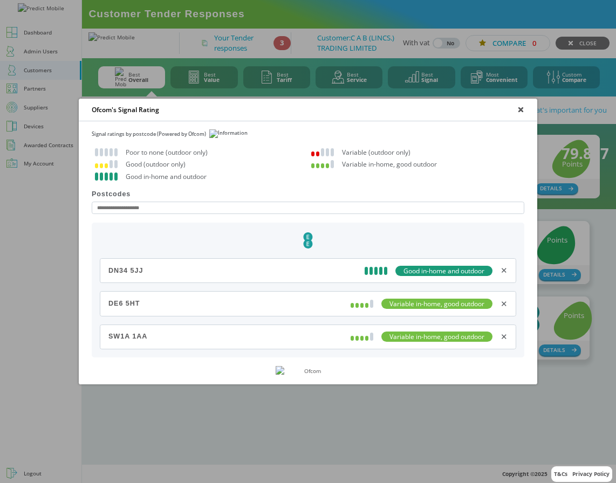
click at [503, 337] on div "✕" at bounding box center [503, 337] width 7 height 10
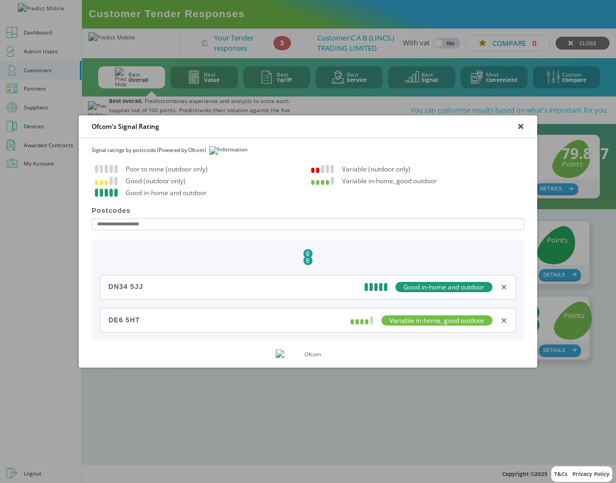
click at [250, 223] on input at bounding box center [308, 224] width 433 height 12
paste input "********"
type input "********"
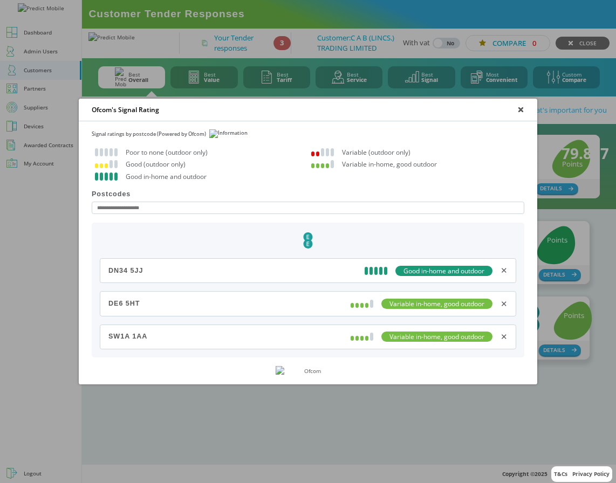
click at [505, 334] on div "✕" at bounding box center [503, 337] width 7 height 10
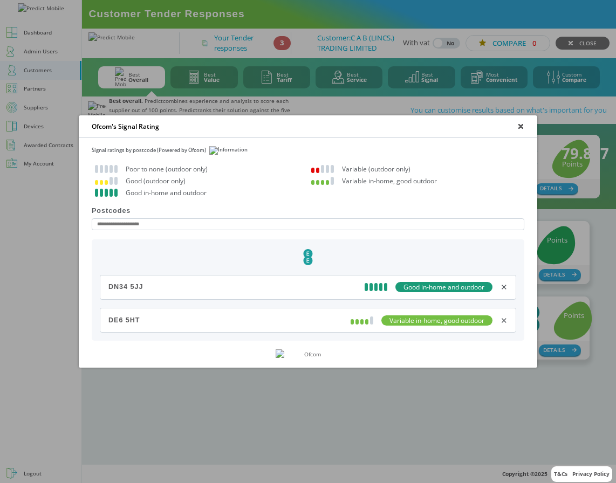
click at [198, 223] on input at bounding box center [308, 224] width 433 height 12
click at [245, 223] on input at bounding box center [308, 224] width 433 height 12
paste input "********"
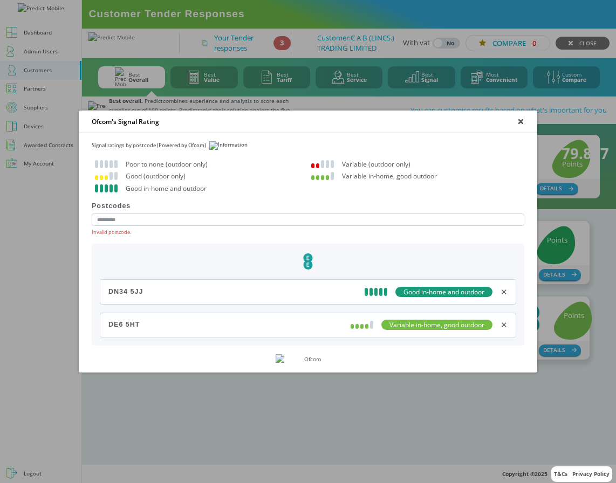
type input "********"
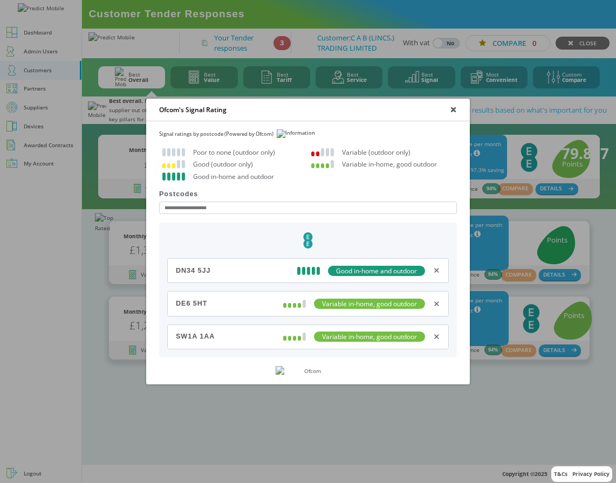
paste input "********"
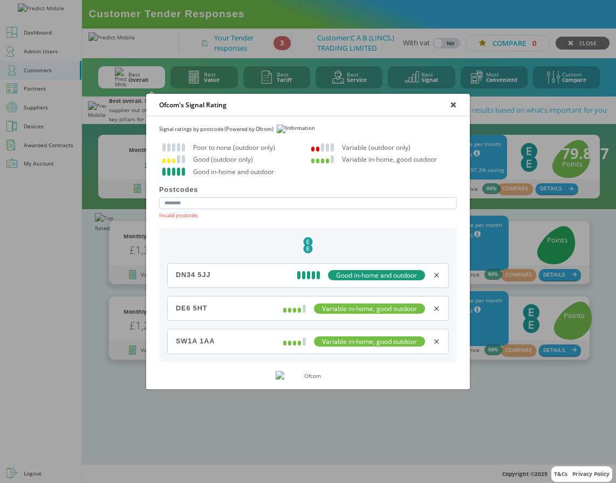
paste input
type input "********"
click at [231, 131] on div "Signal ratings by postcode (Powered by Ofcom)" at bounding box center [308, 129] width 298 height 9
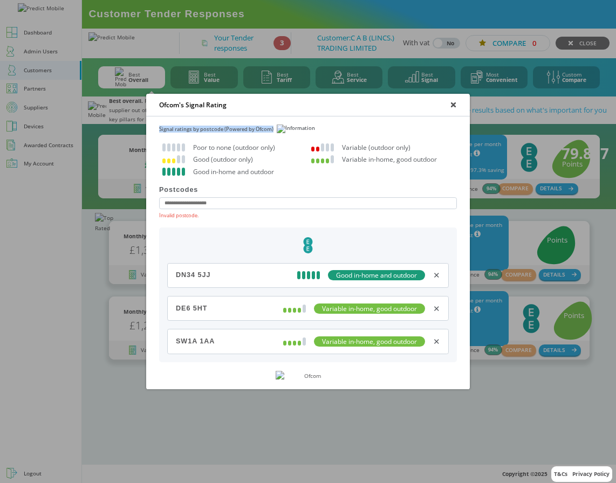
copy div "Signal ratings by postcode (Powered by Ofcom)"
click at [222, 196] on div "Postcodes Invalid postcode." at bounding box center [308, 207] width 324 height 42
click at [218, 202] on input at bounding box center [308, 203] width 298 height 12
paste input "****"
type input "********"
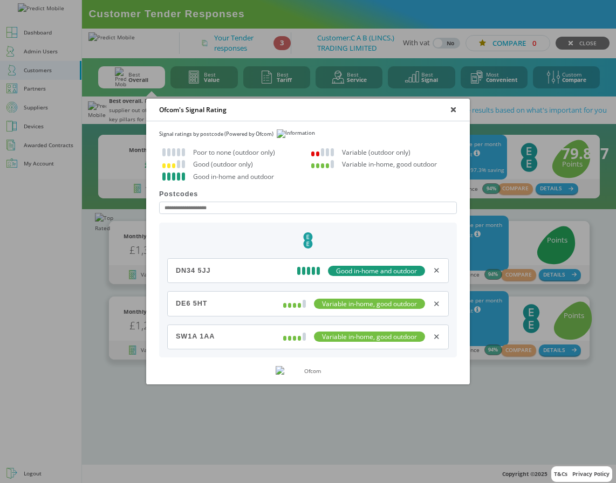
click at [438, 338] on div "✕" at bounding box center [436, 337] width 7 height 10
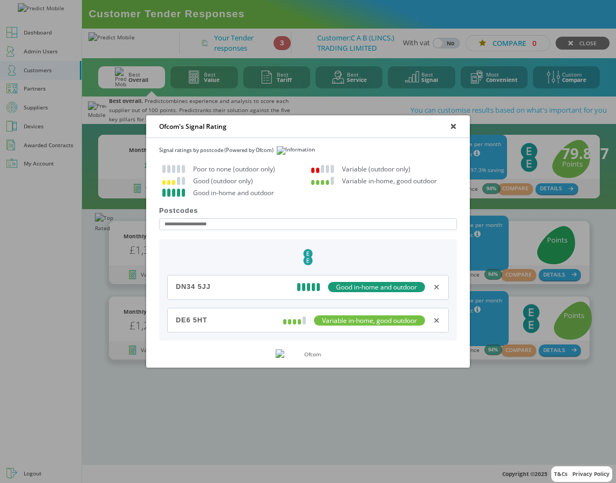
click at [338, 224] on input at bounding box center [308, 224] width 298 height 12
paste input "****"
type input "****"
type input "*******"
type input "*****"
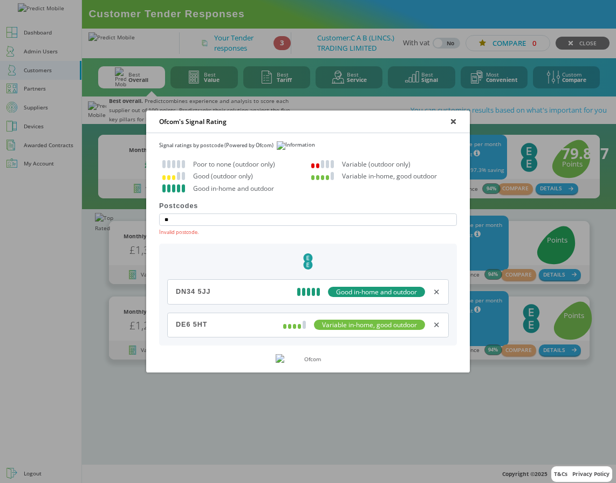
type input "*"
type input "*******"
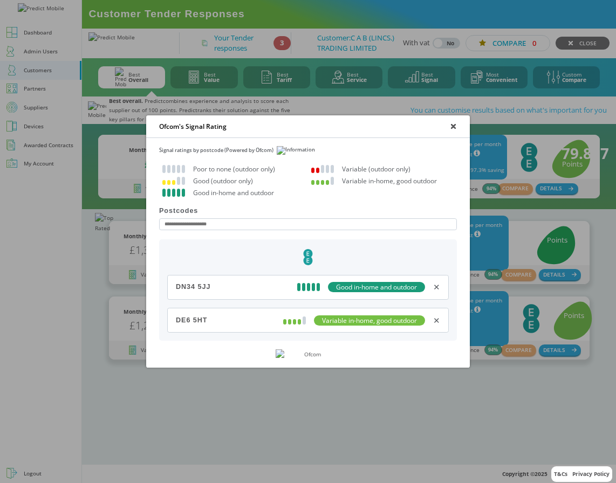
click at [454, 125] on icon at bounding box center [453, 127] width 4 height 4
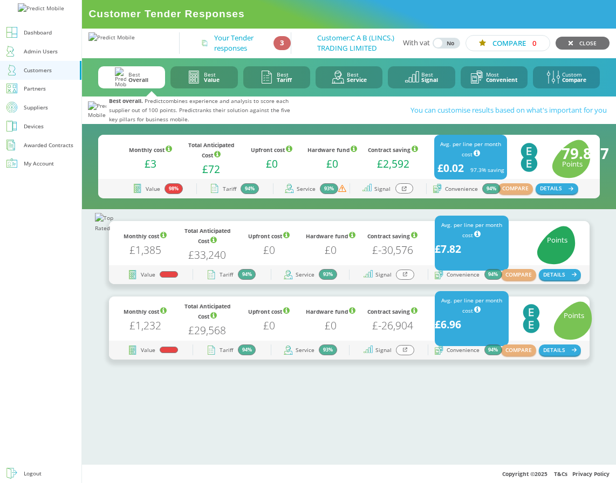
click at [400, 194] on div at bounding box center [404, 188] width 18 height 10
click at [402, 191] on icon at bounding box center [404, 188] width 5 height 5
click at [407, 194] on div at bounding box center [404, 188] width 18 height 10
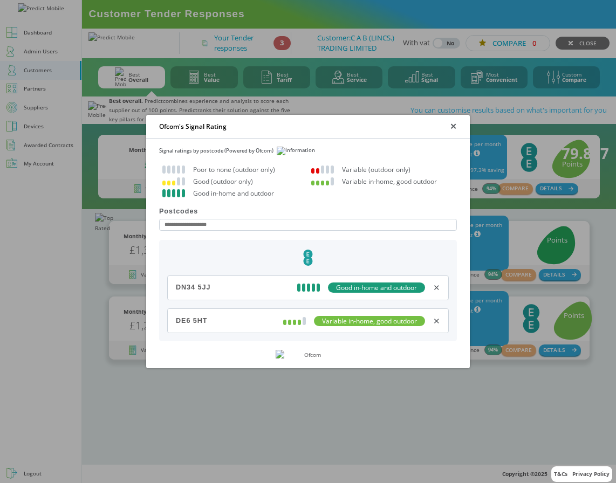
click at [454, 127] on div "✕" at bounding box center [453, 126] width 7 height 10
click at [454, 125] on div "✕" at bounding box center [453, 126] width 7 height 10
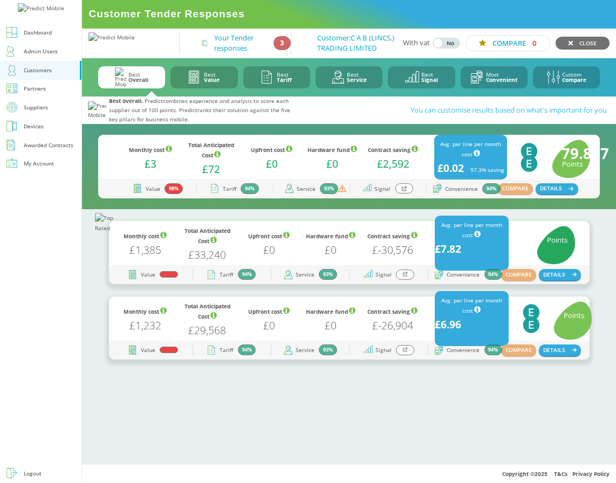
click at [405, 191] on icon at bounding box center [404, 188] width 5 height 5
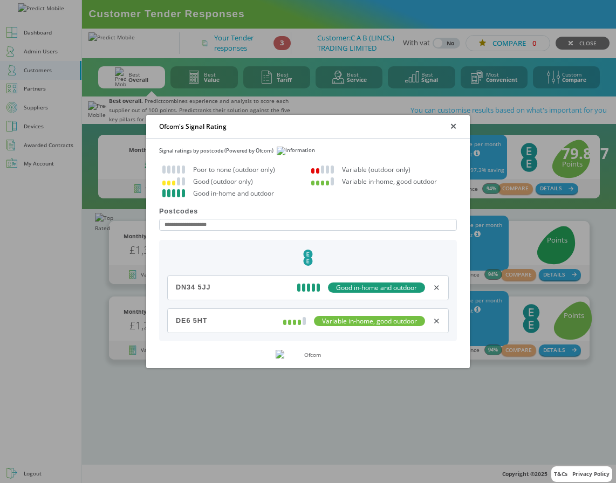
click at [452, 126] on div "✕" at bounding box center [453, 126] width 7 height 10
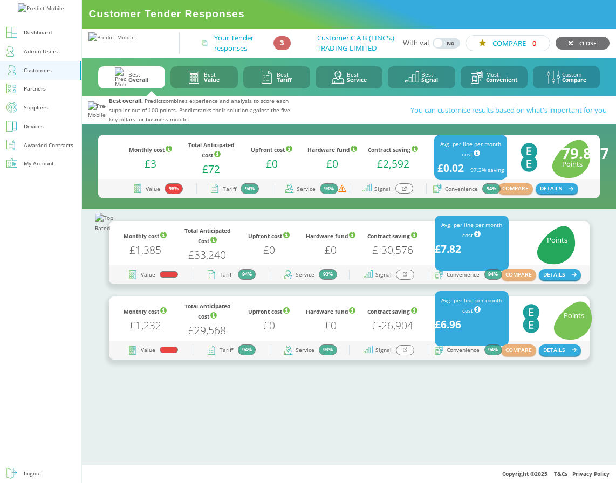
click at [407, 194] on div at bounding box center [404, 188] width 18 height 10
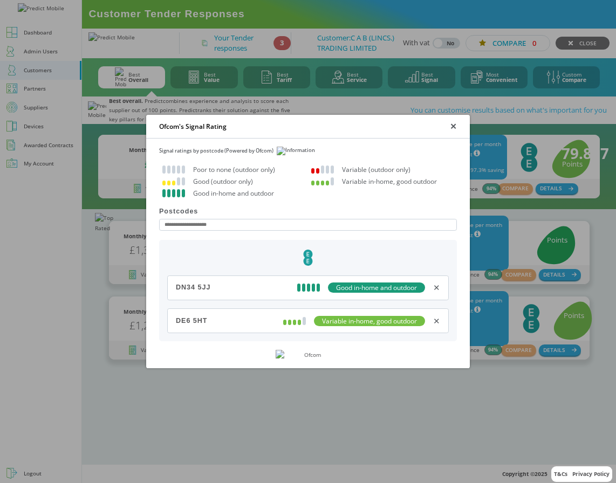
click at [452, 127] on div "✕" at bounding box center [453, 126] width 7 height 10
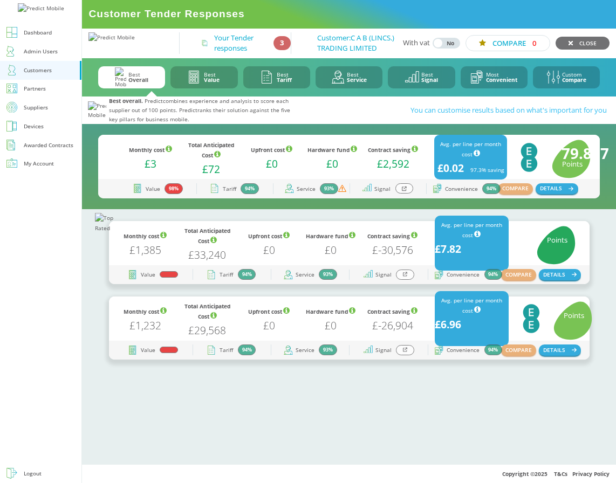
click at [406, 194] on div at bounding box center [404, 188] width 18 height 10
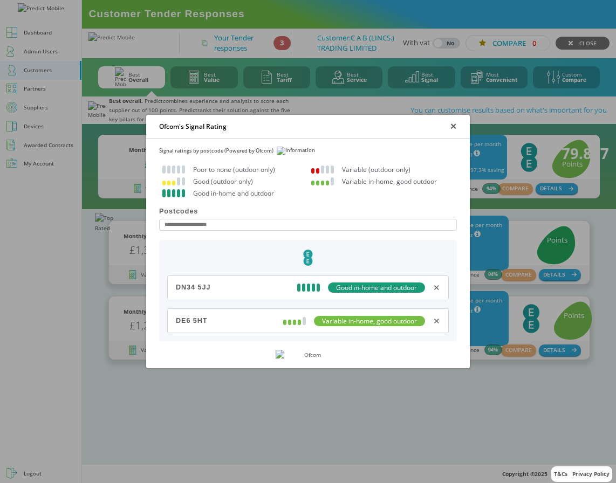
click at [452, 123] on div "✕" at bounding box center [453, 126] width 7 height 10
